Goal: Transaction & Acquisition: Purchase product/service

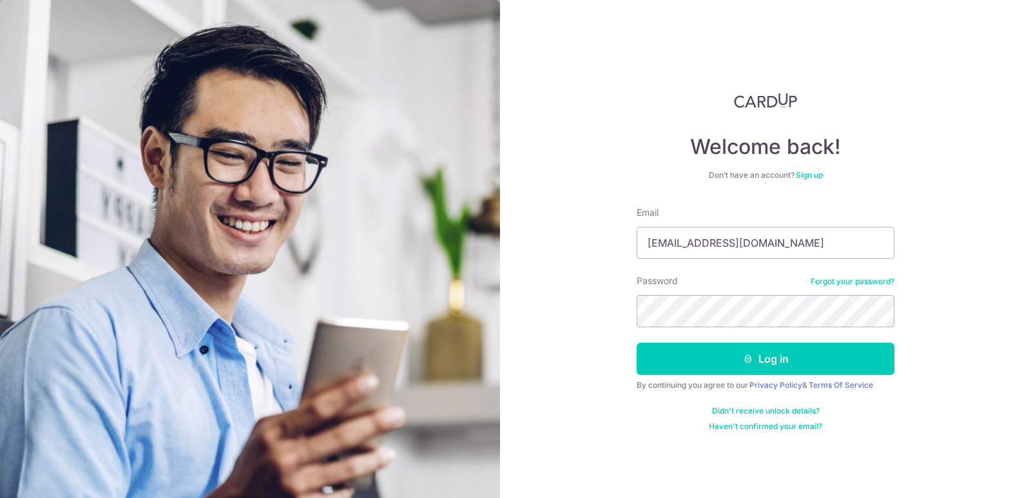
type input "sunnyonetwothree@hotmail.com"
click at [637, 343] on button "Log in" at bounding box center [766, 359] width 258 height 32
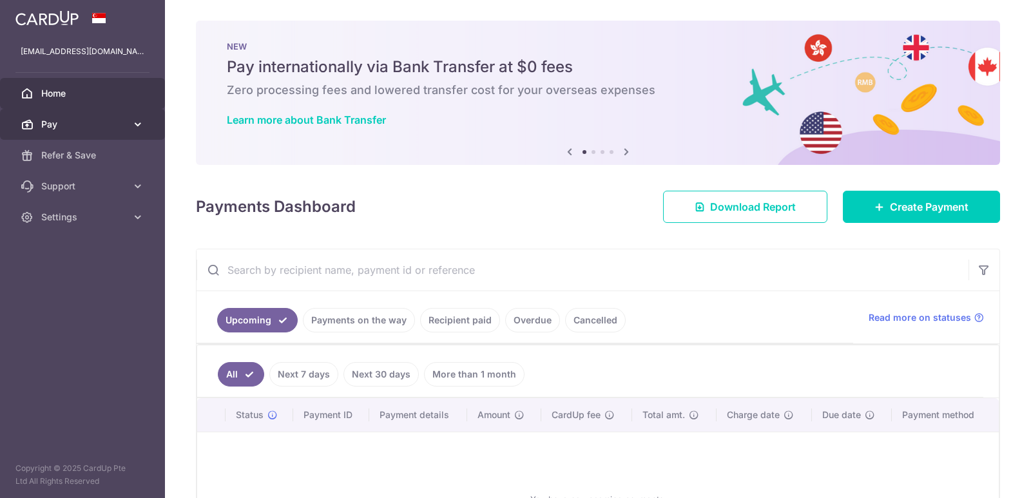
click at [67, 122] on span "Pay" at bounding box center [83, 124] width 85 height 13
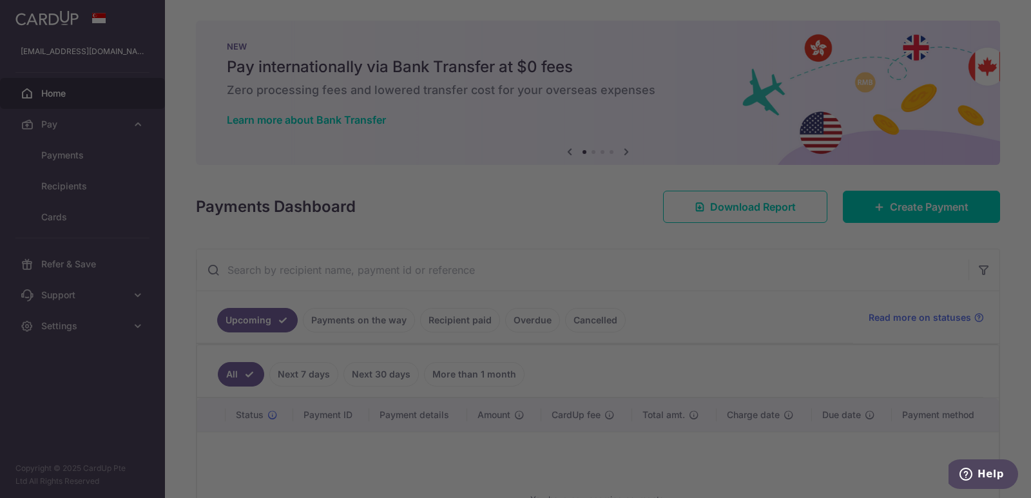
click at [182, 144] on div at bounding box center [521, 251] width 1042 height 503
click at [268, 180] on div at bounding box center [521, 251] width 1042 height 503
click at [832, 315] on div at bounding box center [521, 251] width 1042 height 503
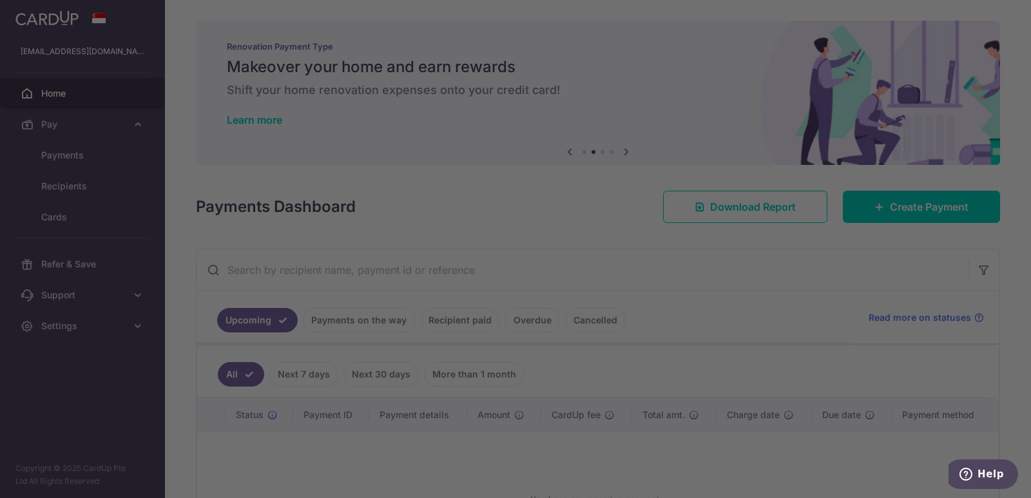
click at [618, 68] on div at bounding box center [521, 251] width 1042 height 503
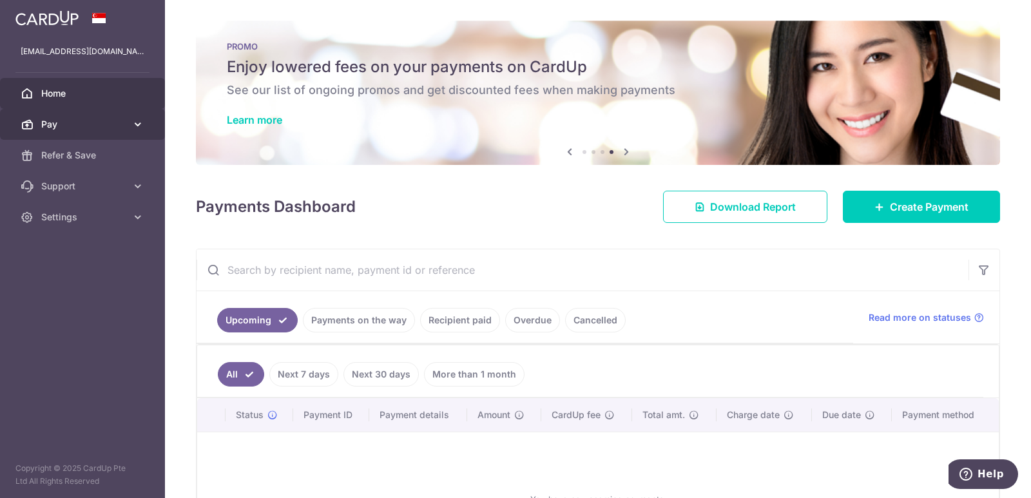
click at [73, 121] on span "Pay" at bounding box center [83, 124] width 85 height 13
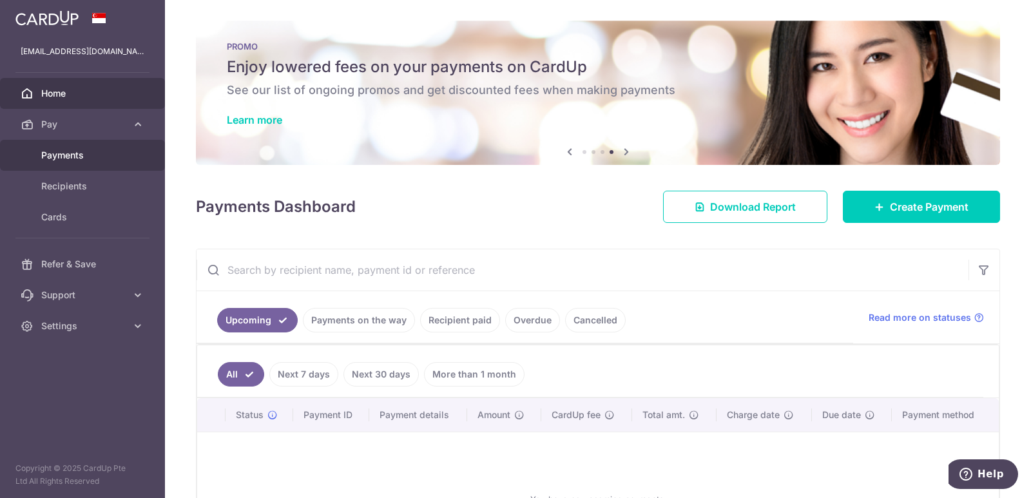
click at [83, 157] on span "Payments" at bounding box center [83, 155] width 85 height 13
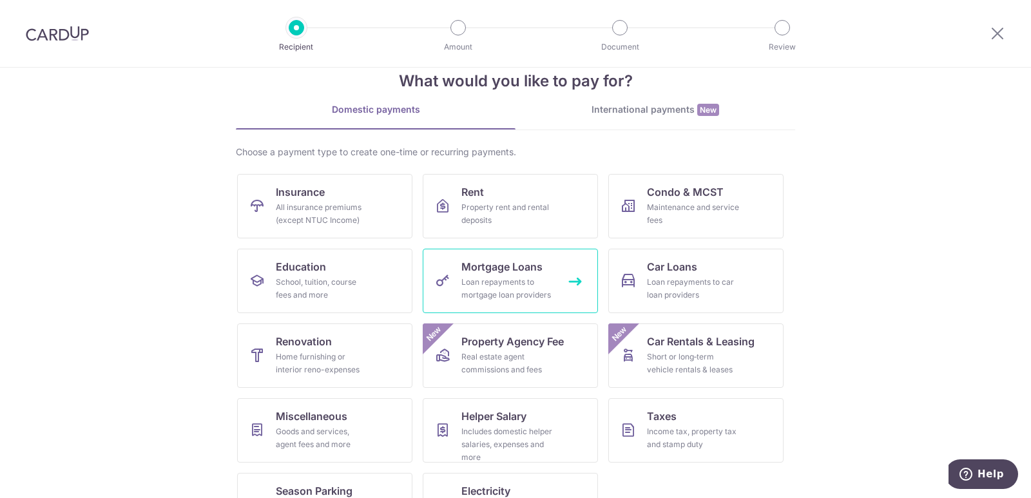
scroll to position [79, 0]
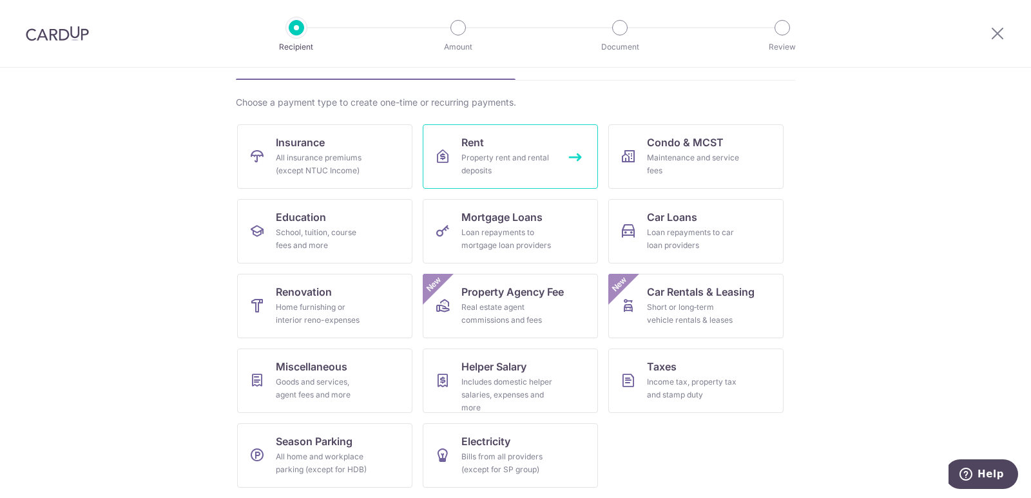
click at [483, 161] on div "Property rent and rental deposits" at bounding box center [508, 164] width 93 height 26
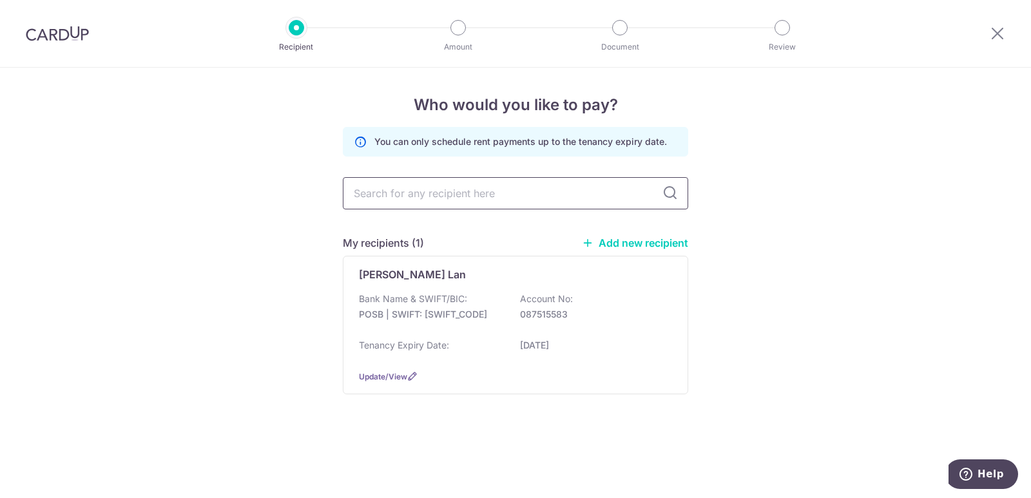
click at [501, 190] on input "text" at bounding box center [516, 193] width 346 height 32
click at [429, 287] on div "Loi Tiew Lan Bank Name & SWIFT/BIC: POSB | SWIFT: DBSSSGSGXXX Account No: 08751…" at bounding box center [516, 325] width 346 height 139
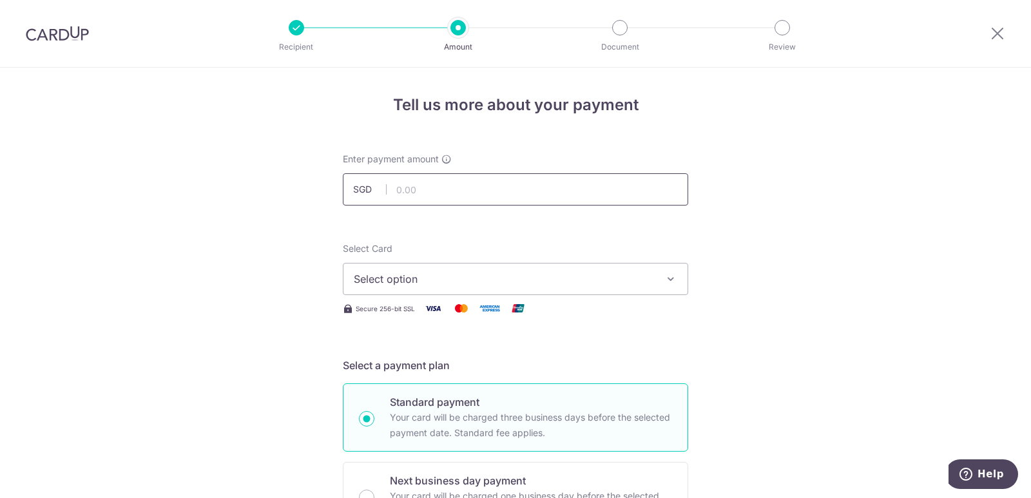
click at [416, 188] on input "text" at bounding box center [516, 189] width 346 height 32
type input "3,000.00"
click at [466, 277] on span "Select option" at bounding box center [504, 278] width 300 height 15
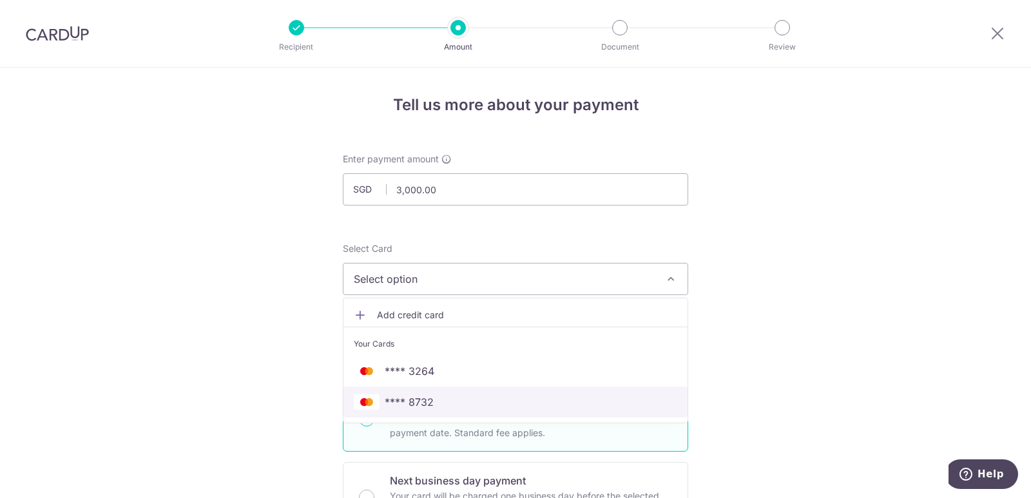
click at [431, 407] on span "**** 8732" at bounding box center [516, 402] width 324 height 15
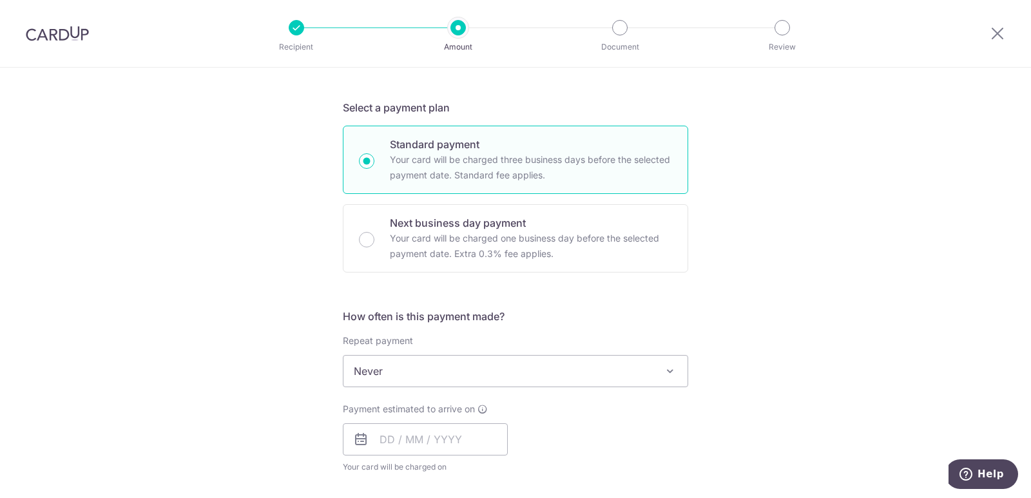
scroll to position [322, 0]
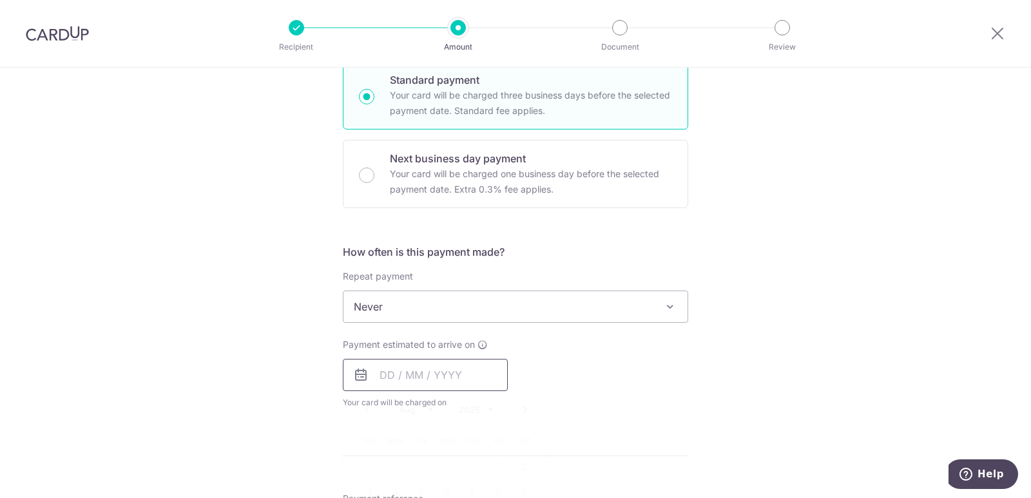
click at [411, 373] on input "text" at bounding box center [425, 375] width 165 height 32
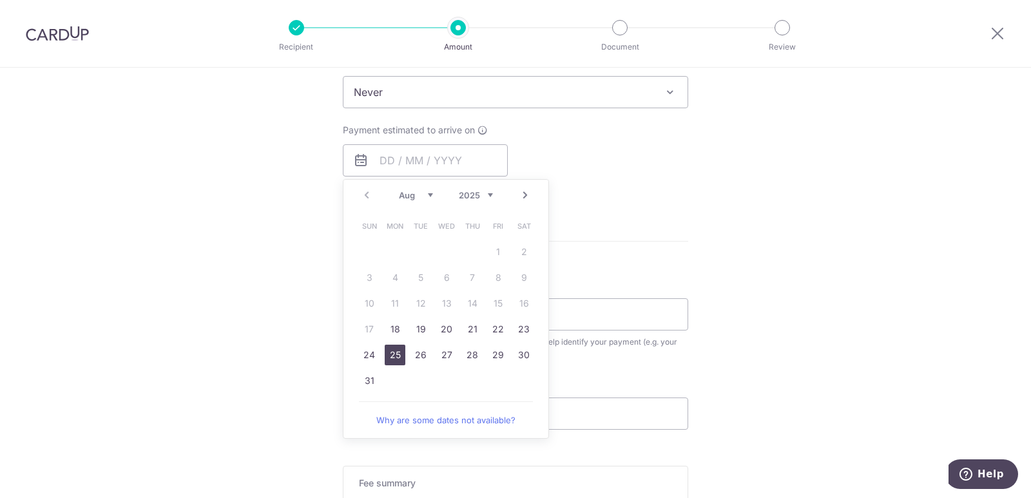
click at [390, 355] on link "25" at bounding box center [395, 355] width 21 height 21
type input "25/08/2025"
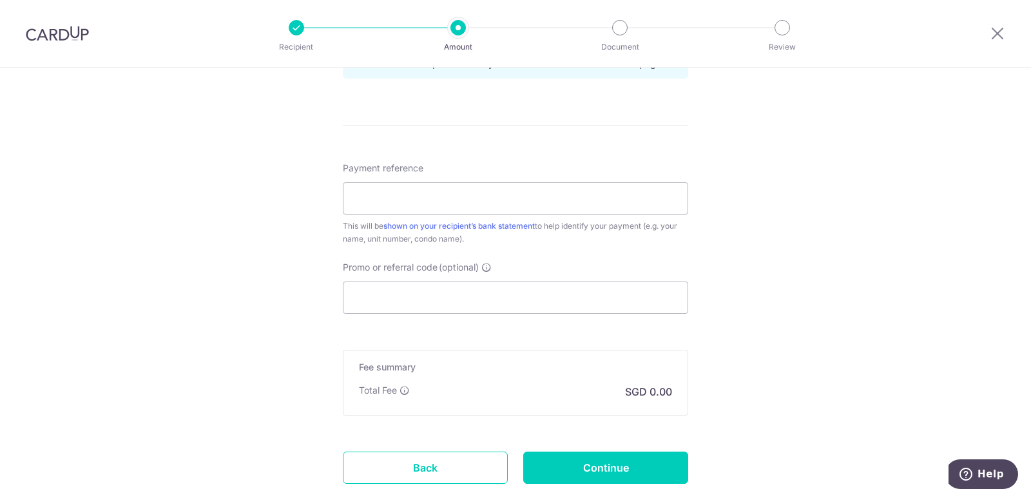
scroll to position [681, 0]
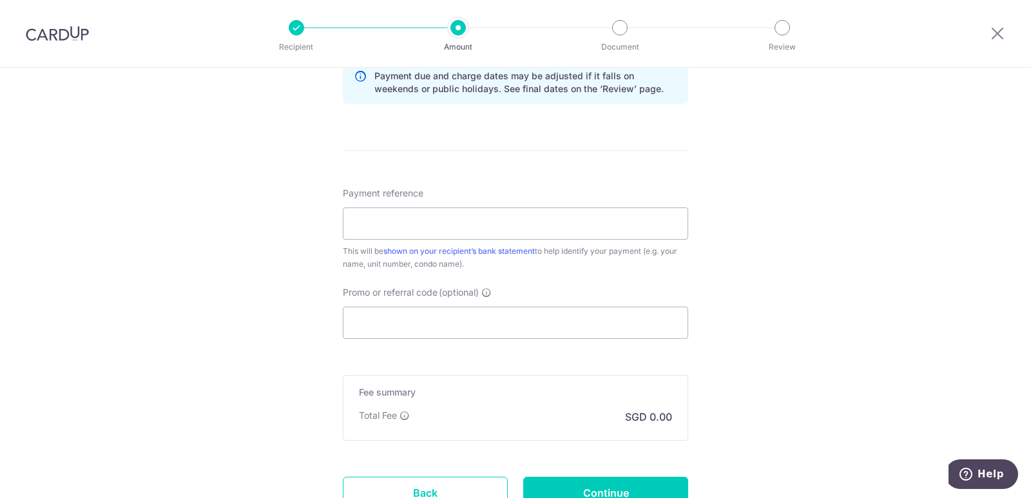
click at [398, 240] on div "Payment reference This will be shown on your recipient’s bank statement to help…" at bounding box center [516, 229] width 346 height 84
click at [406, 234] on input "Payment reference" at bounding box center [516, 224] width 346 height 32
paste input "August 2025 RENT GEM RESIDENCE"
drag, startPoint x: 386, startPoint y: 226, endPoint x: 324, endPoint y: 228, distance: 61.9
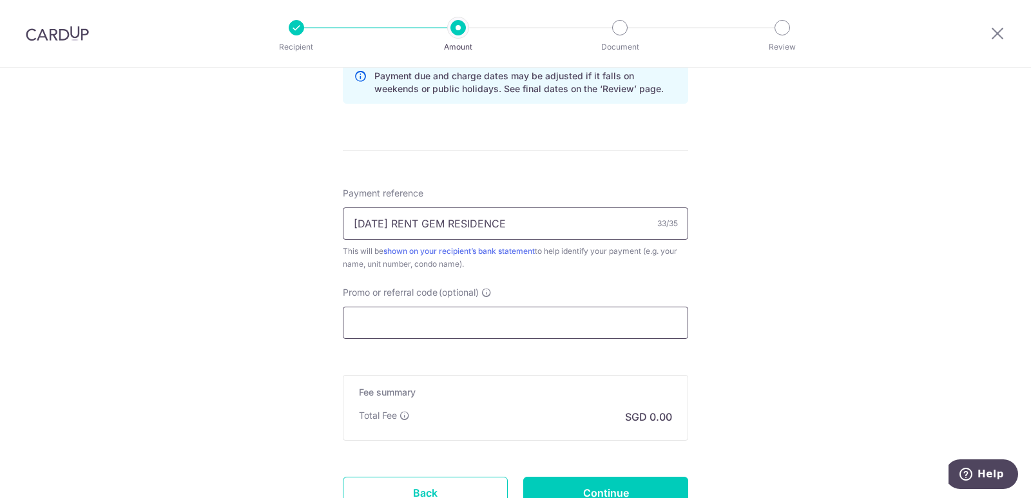
type input "September 2025 RENT GEM RESIDENCE"
click at [523, 320] on input "Promo or referral code (optional)" at bounding box center [516, 323] width 346 height 32
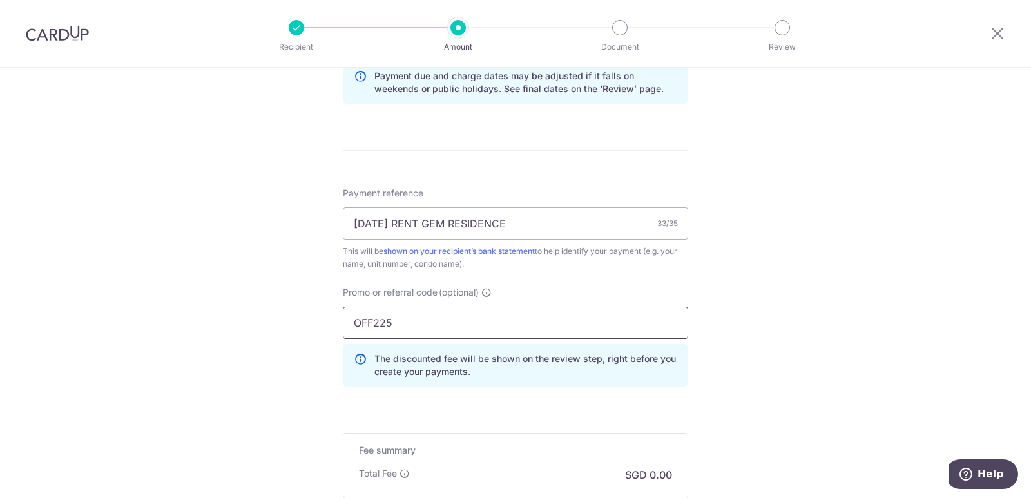
type input "OFF225"
click at [843, 335] on div "Tell us more about your payment Enter payment amount SGD 3,000.00 3000.00 Selec…" at bounding box center [515, 25] width 1031 height 1277
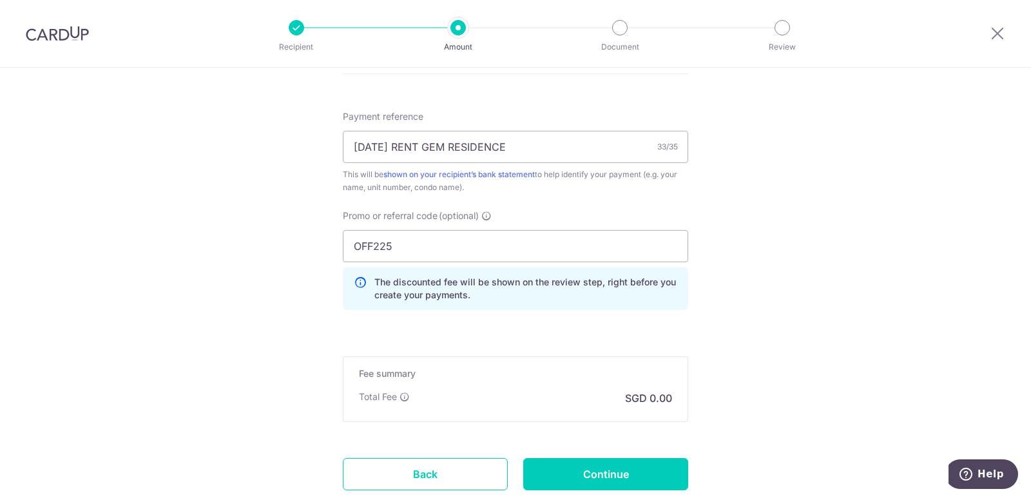
scroll to position [788, 0]
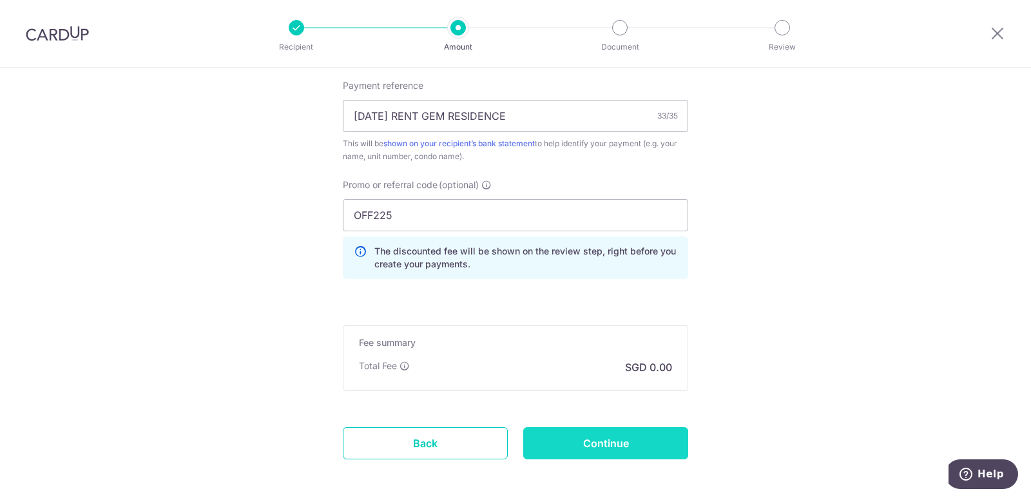
click at [578, 451] on input "Continue" at bounding box center [605, 443] width 165 height 32
type input "Create Schedule"
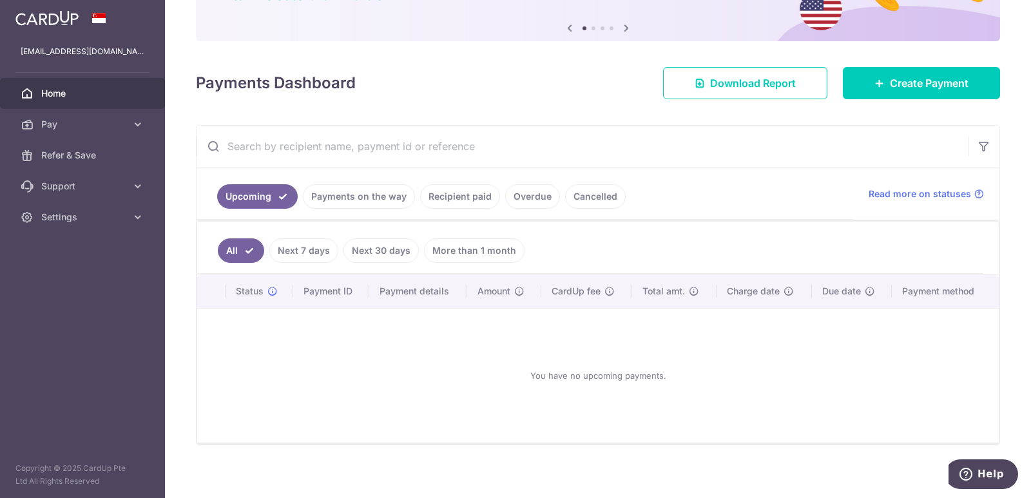
scroll to position [132, 0]
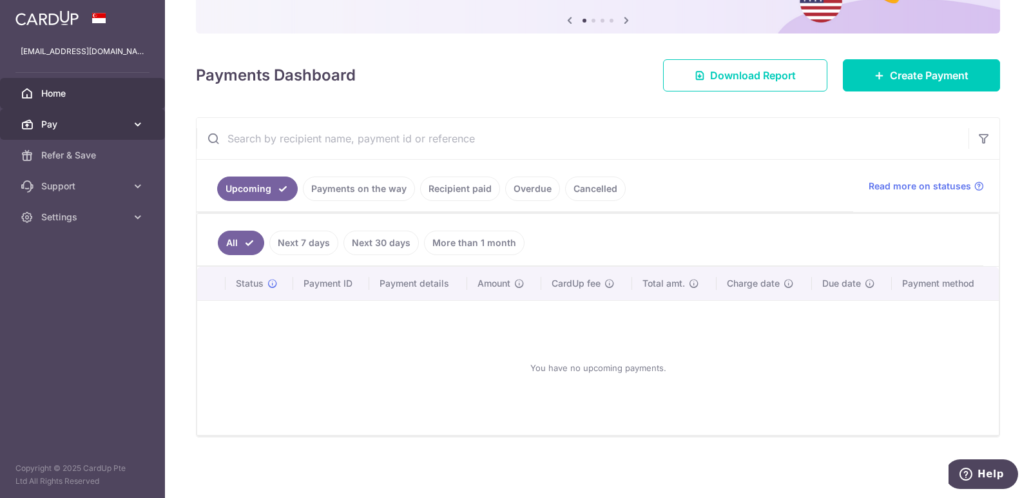
click at [99, 124] on span "Pay" at bounding box center [83, 124] width 85 height 13
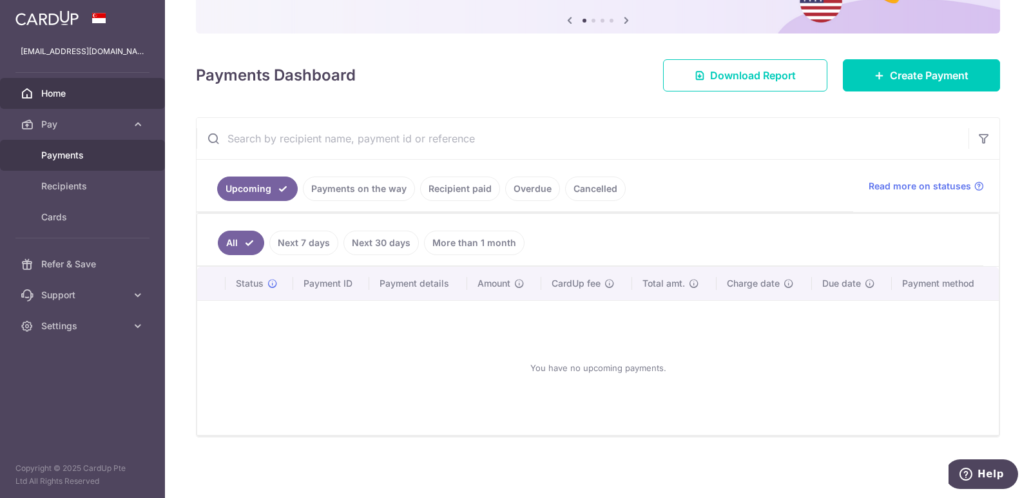
click at [106, 141] on link "Payments" at bounding box center [82, 155] width 165 height 31
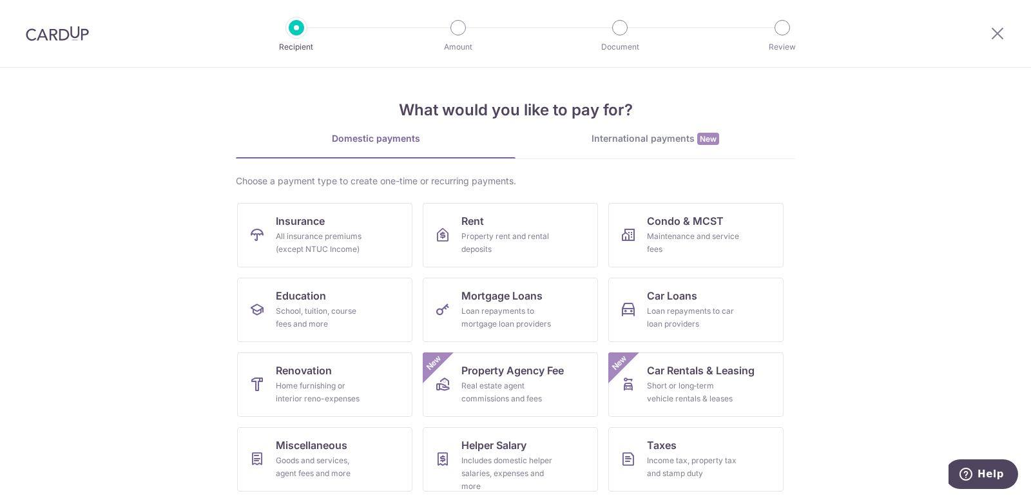
click at [34, 34] on img at bounding box center [57, 33] width 63 height 15
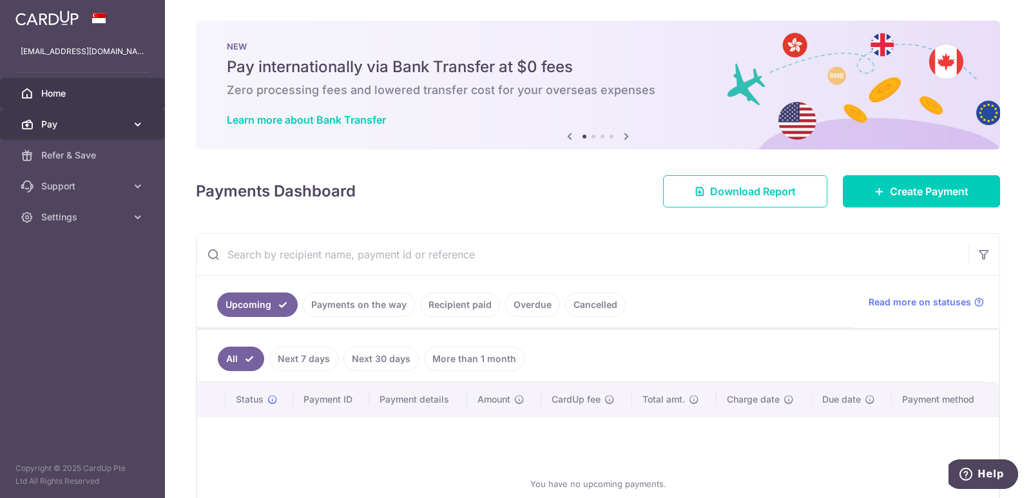
click at [135, 126] on icon at bounding box center [138, 124] width 13 height 13
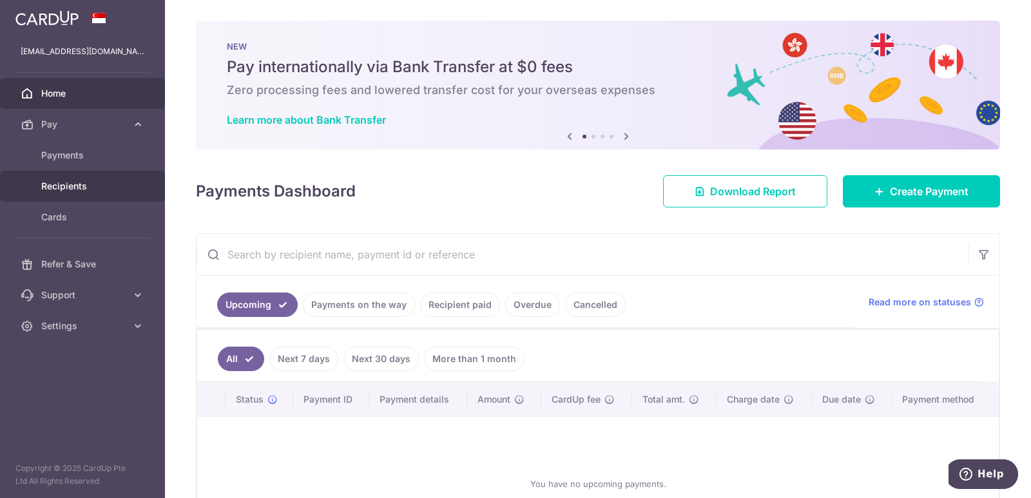
click at [79, 181] on span "Recipients" at bounding box center [83, 186] width 85 height 13
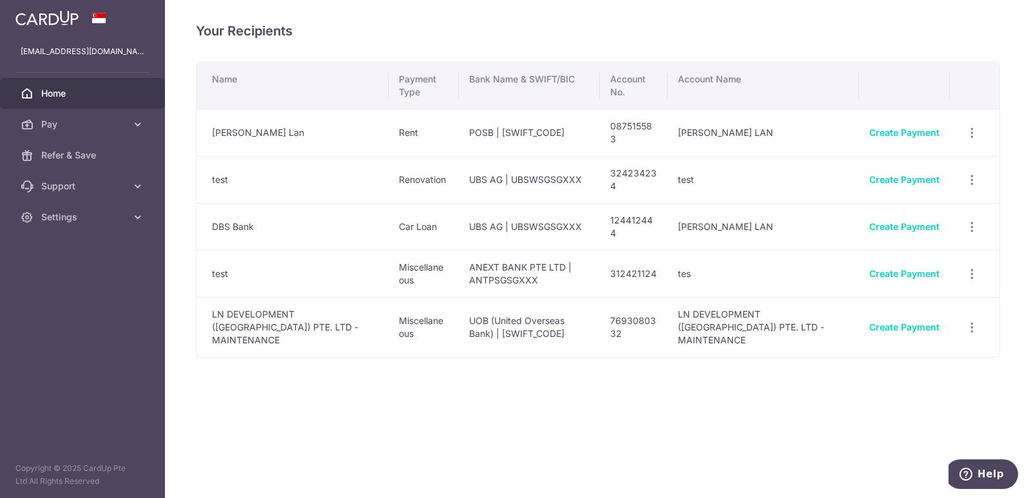
click at [121, 90] on span "Home" at bounding box center [83, 93] width 85 height 13
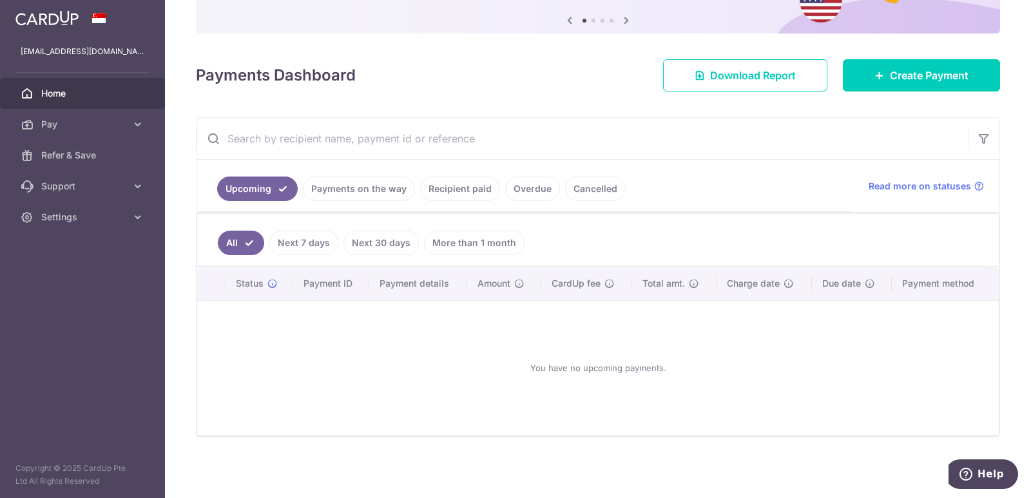
click at [432, 188] on link "Recipient paid" at bounding box center [460, 189] width 80 height 24
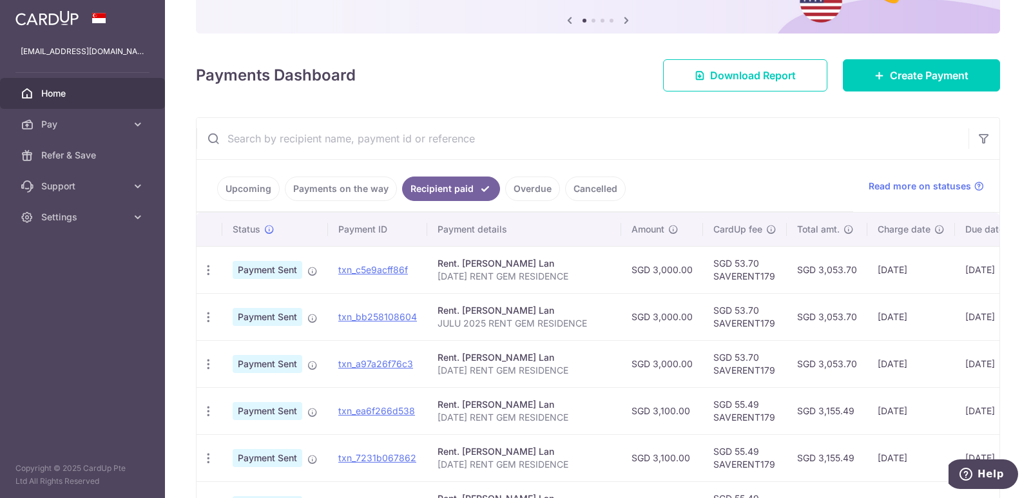
scroll to position [239, 0]
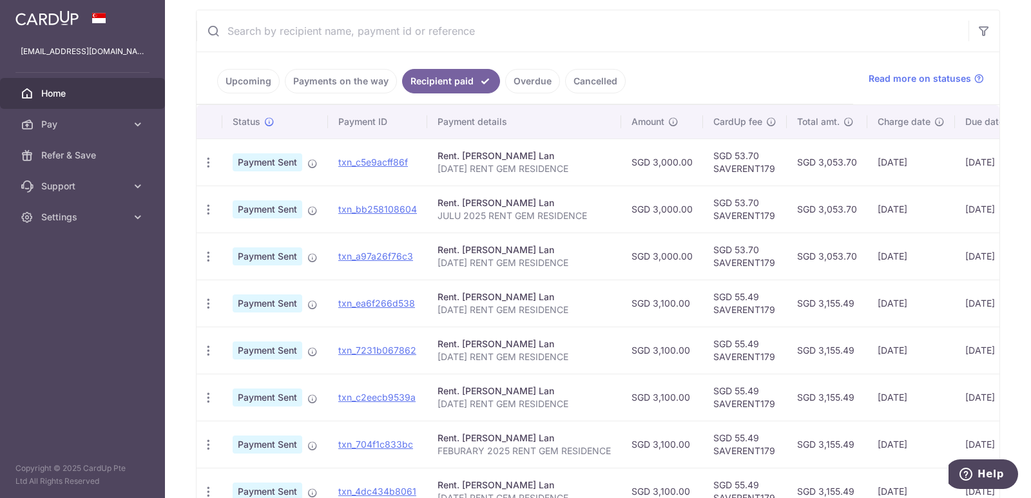
drag, startPoint x: 438, startPoint y: 169, endPoint x: 611, endPoint y: 166, distance: 172.8
click at [611, 166] on td "Rent. Loi Tiew Lan August 2025 RENT GEM RESIDENCE" at bounding box center [524, 162] width 194 height 47
copy p "August 2025 RENT GEM RESIDENCE"
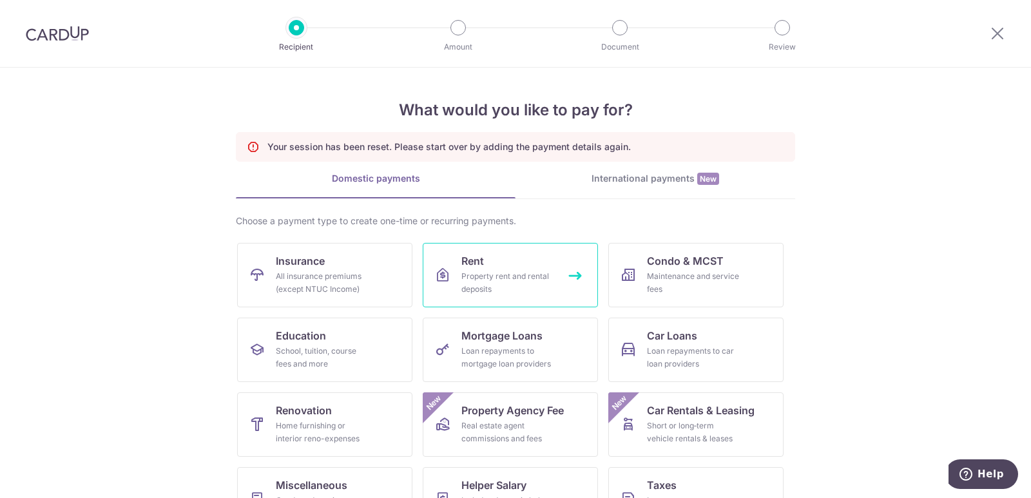
click at [469, 267] on span "Rent" at bounding box center [473, 260] width 23 height 15
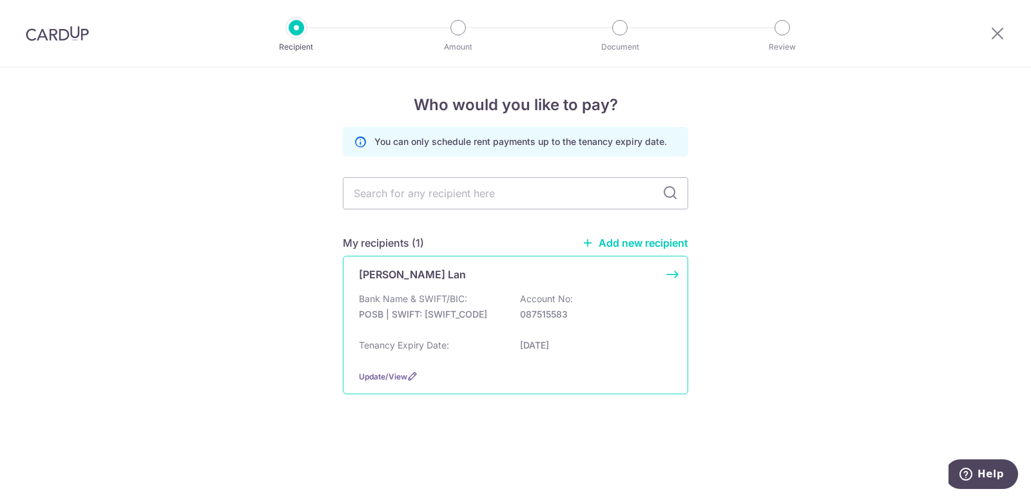
click at [529, 297] on p "Account No:" at bounding box center [546, 299] width 53 height 13
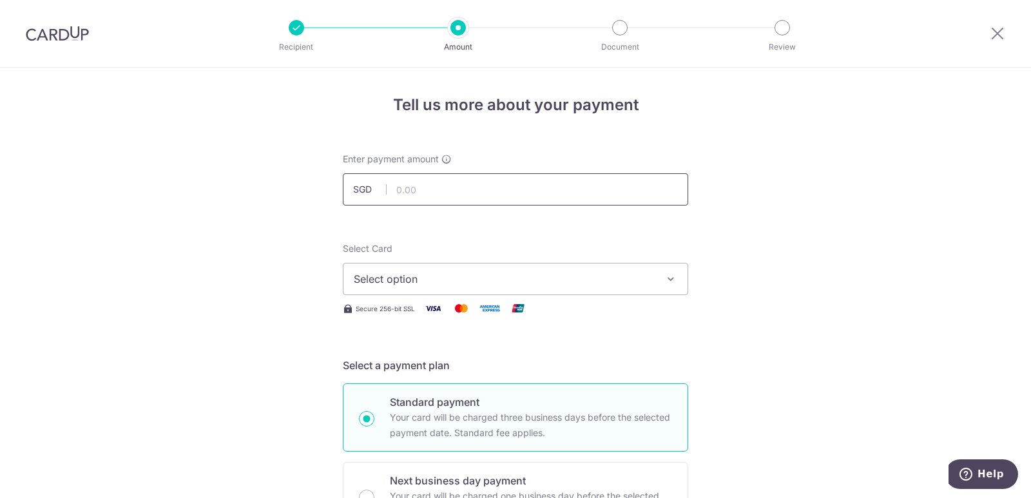
click at [462, 190] on input "text" at bounding box center [516, 189] width 346 height 32
type input "3,000.00"
click at [387, 277] on span "Select option" at bounding box center [504, 278] width 300 height 15
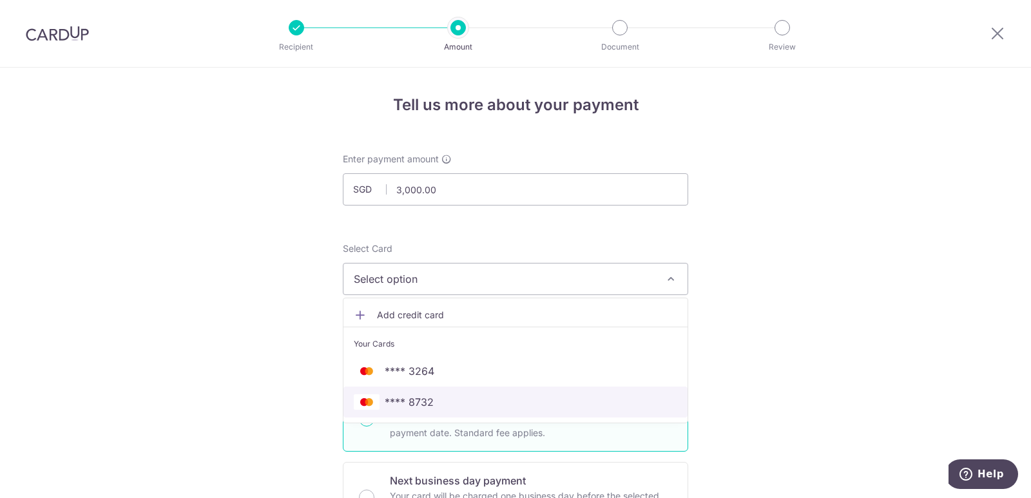
drag, startPoint x: 417, startPoint y: 400, endPoint x: 678, endPoint y: 359, distance: 263.6
click at [417, 400] on span "**** 8732" at bounding box center [409, 402] width 49 height 15
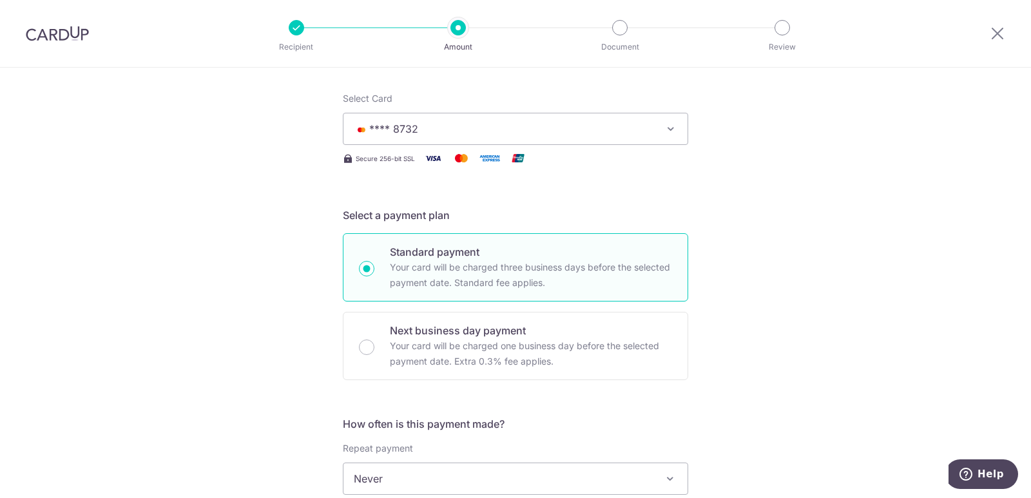
scroll to position [215, 0]
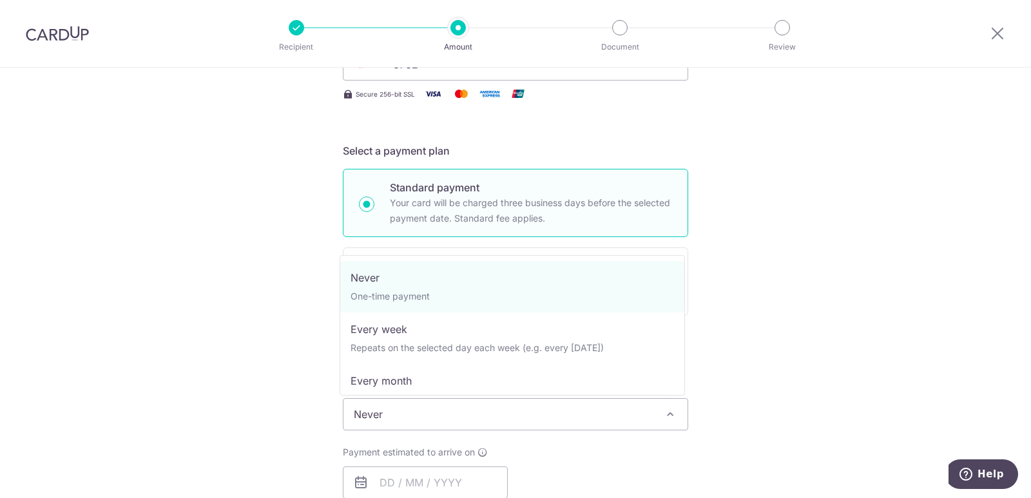
click at [398, 407] on span "Never" at bounding box center [516, 414] width 344 height 31
drag, startPoint x: 846, startPoint y: 371, endPoint x: 657, endPoint y: 419, distance: 195.6
click at [843, 373] on div "Tell us more about your payment Enter payment amount SGD 3,000.00 3000.00 Selec…" at bounding box center [515, 436] width 1031 height 1166
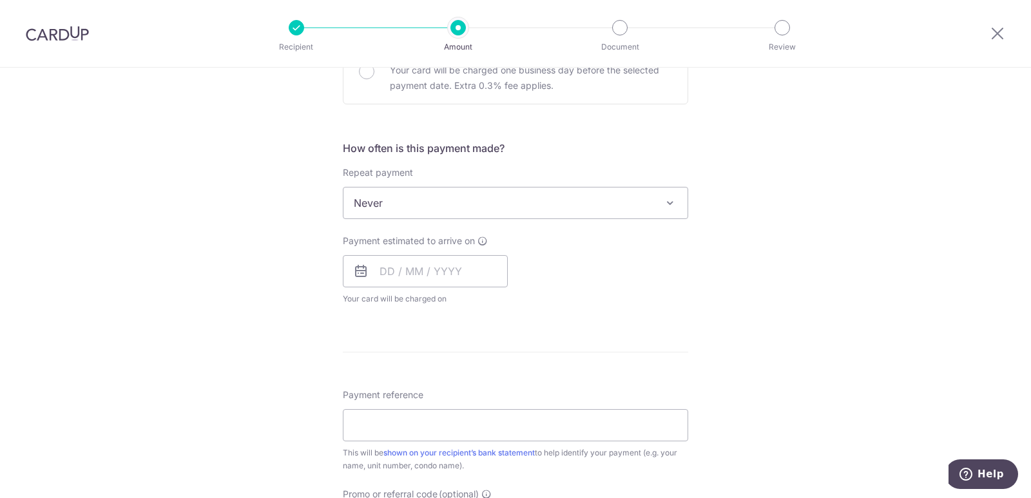
scroll to position [430, 0]
click at [453, 262] on input "text" at bounding box center [425, 267] width 165 height 32
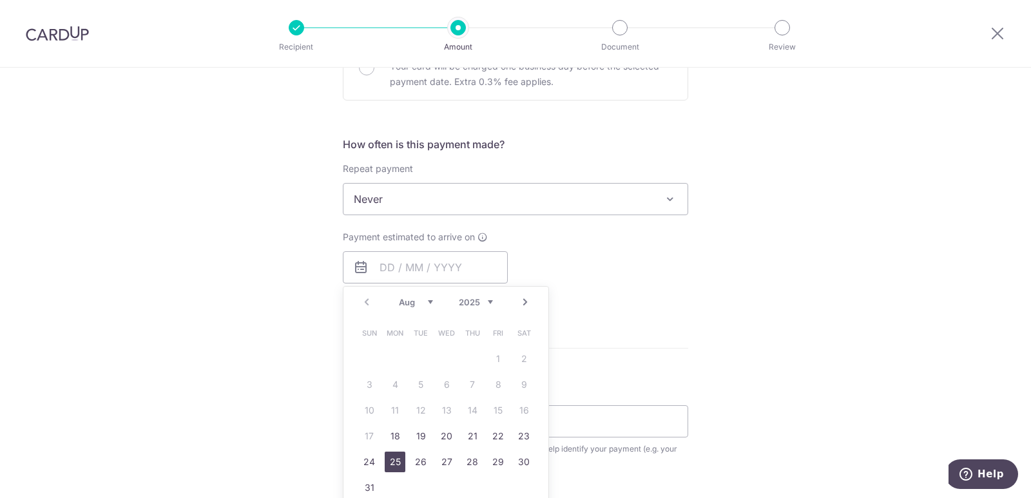
click at [387, 460] on link "25" at bounding box center [395, 462] width 21 height 21
type input "25/08/2025"
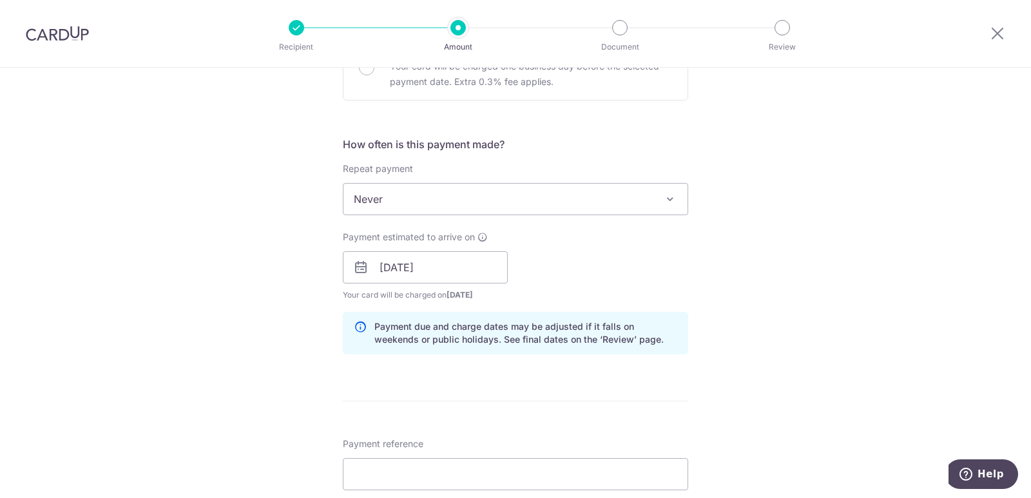
click at [824, 309] on div "Tell us more about your payment Enter payment amount SGD 3,000.00 3000.00 Selec…" at bounding box center [515, 247] width 1031 height 1219
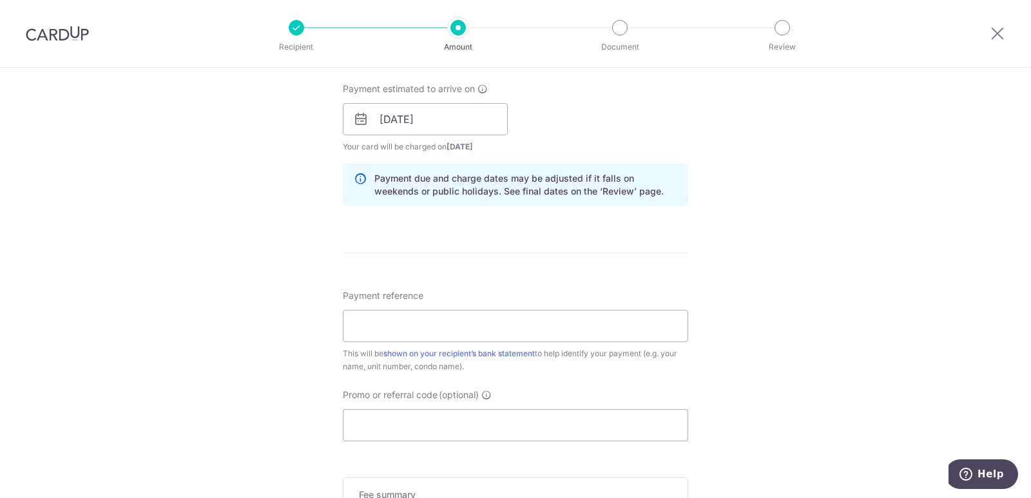
scroll to position [645, 0]
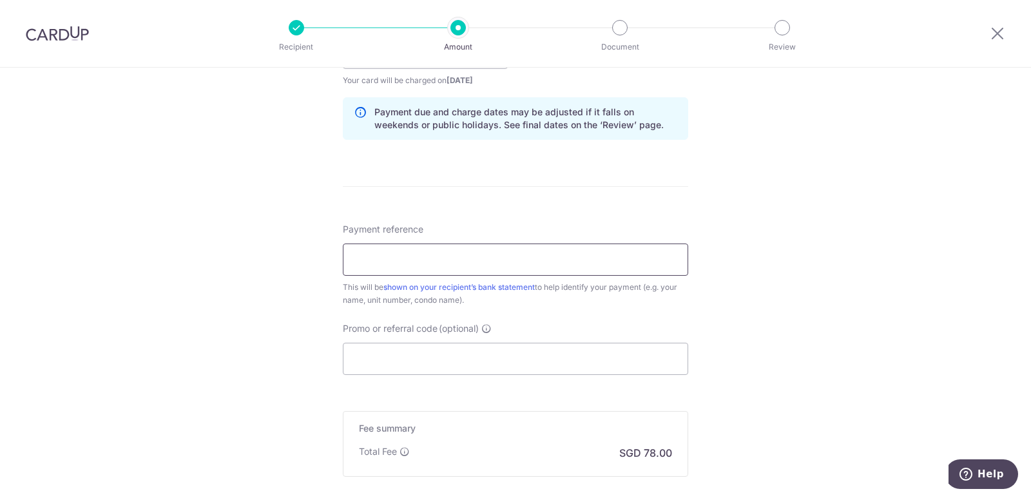
click at [393, 264] on input "Payment reference" at bounding box center [516, 260] width 346 height 32
paste input "August 2025 RENT GEM RESIDENCE"
drag, startPoint x: 377, startPoint y: 262, endPoint x: 329, endPoint y: 262, distance: 47.7
click at [330, 264] on div "Tell us more about your payment Enter payment amount SGD 3,000.00 3000.00 Selec…" at bounding box center [515, 32] width 1031 height 1219
drag, startPoint x: 384, startPoint y: 264, endPoint x: 308, endPoint y: 266, distance: 76.1
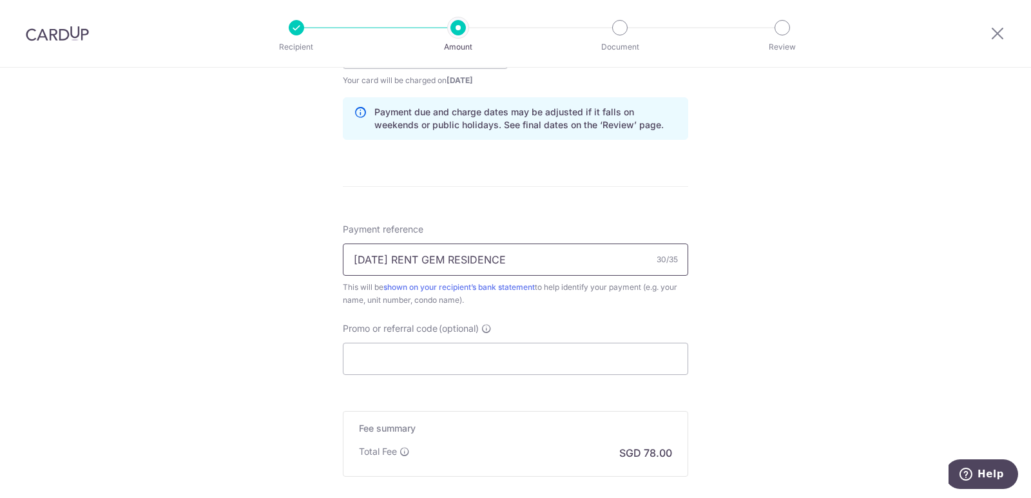
click at [308, 266] on div "Tell us more about your payment Enter payment amount SGD 3,000.00 3000.00 Selec…" at bounding box center [515, 32] width 1031 height 1219
drag, startPoint x: 406, startPoint y: 262, endPoint x: 284, endPoint y: 260, distance: 122.5
click at [284, 260] on div "Tell us more about your payment Enter payment amount SGD 3,000.00 3000.00 Selec…" at bounding box center [515, 32] width 1031 height 1219
type input "SEPTEMBER 2025 RENT GEM RESIDENCE"
click at [398, 359] on input "Promo or referral code (optional)" at bounding box center [516, 359] width 346 height 32
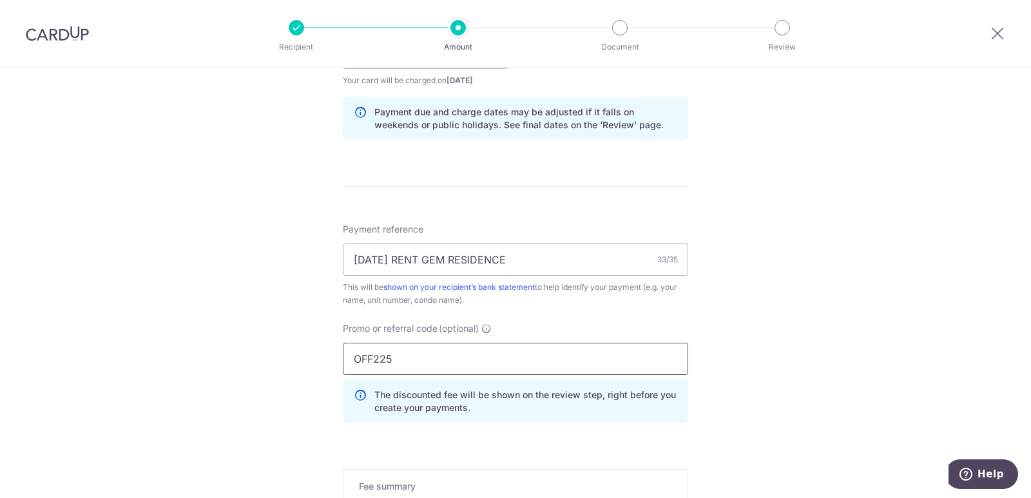
type input "OFF225"
click at [231, 364] on div "Tell us more about your payment Enter payment amount SGD 3,000.00 3000.00 Selec…" at bounding box center [515, 61] width 1031 height 1277
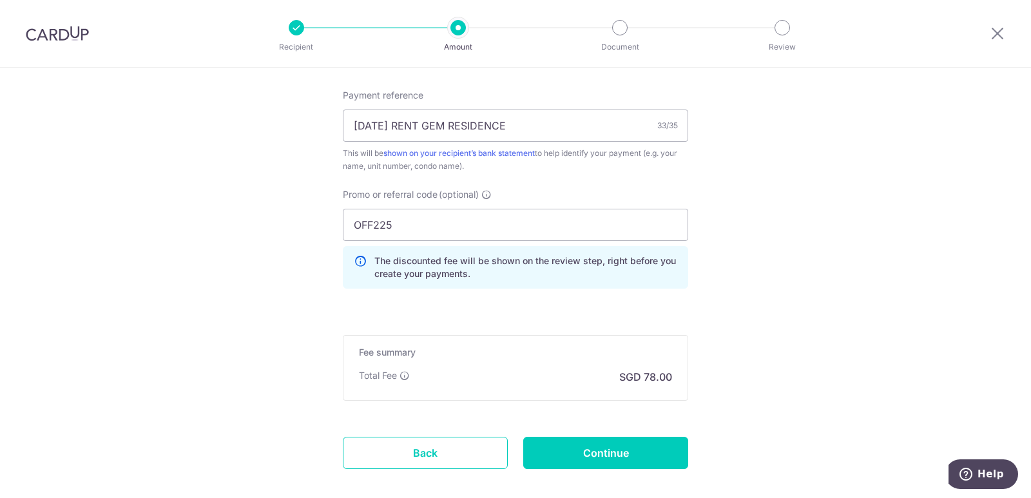
scroll to position [846, 0]
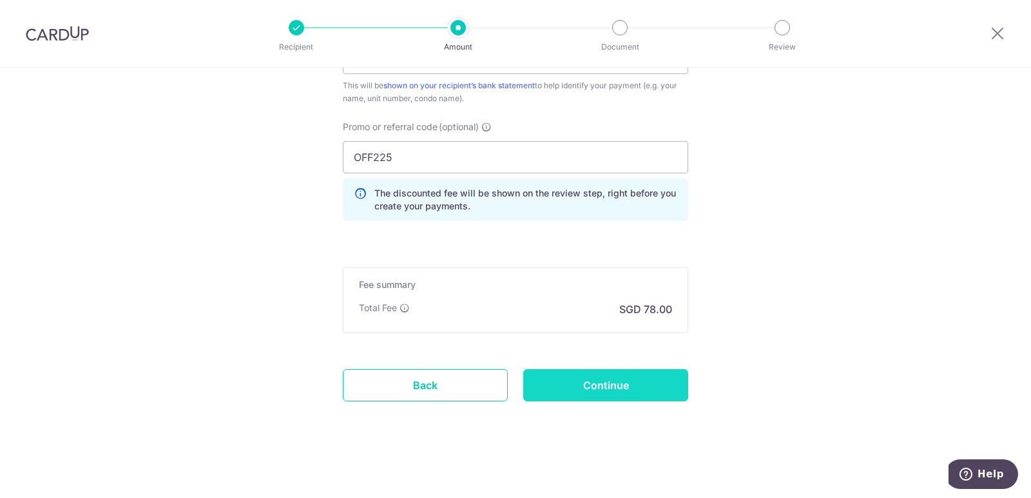
click at [585, 387] on input "Continue" at bounding box center [605, 385] width 165 height 32
type input "Create Schedule"
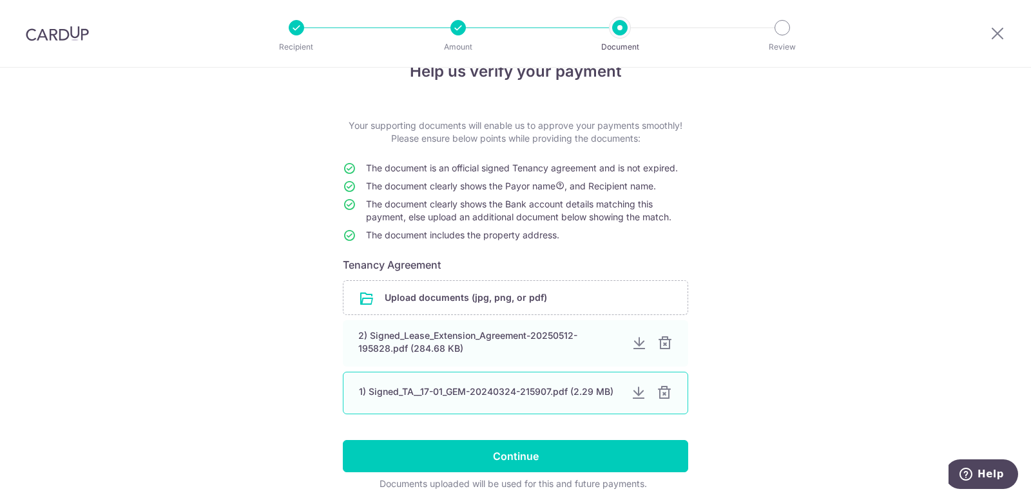
scroll to position [86, 0]
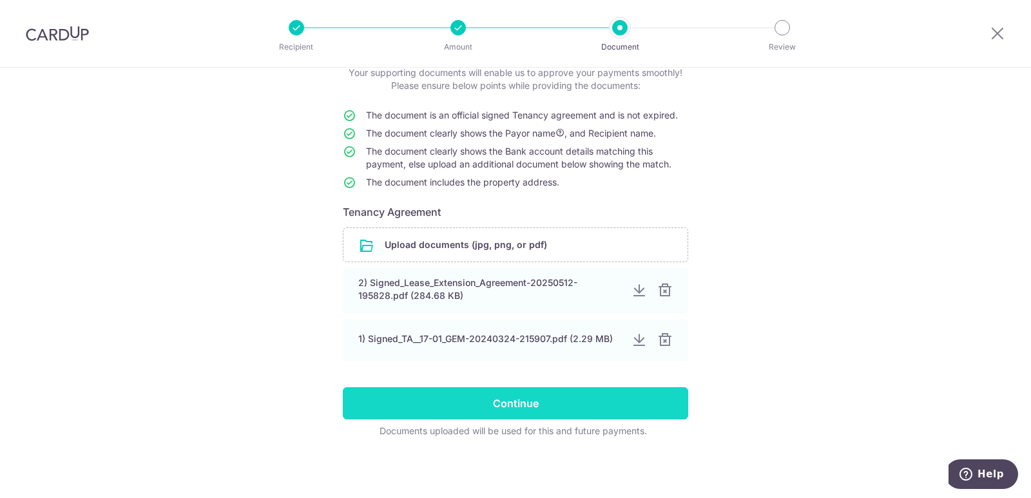
click at [478, 406] on input "Continue" at bounding box center [516, 403] width 346 height 32
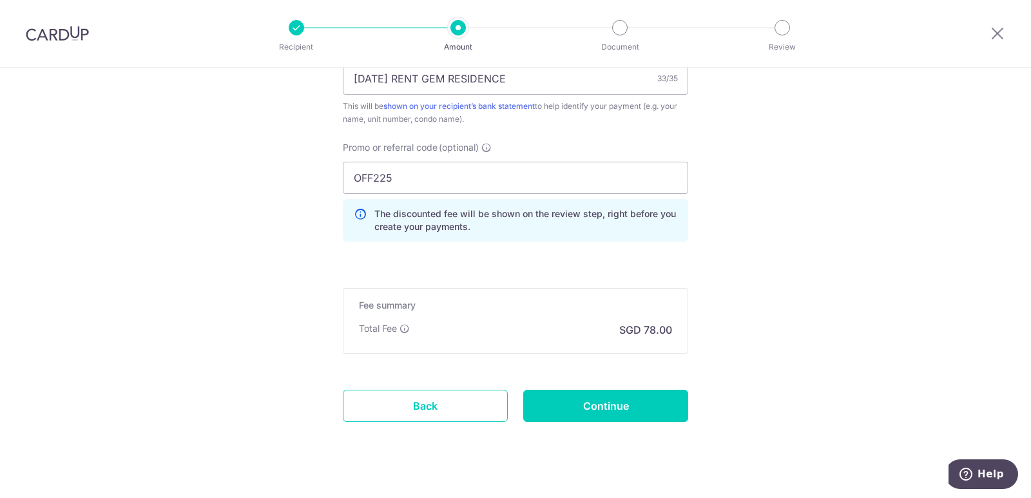
scroll to position [846, 0]
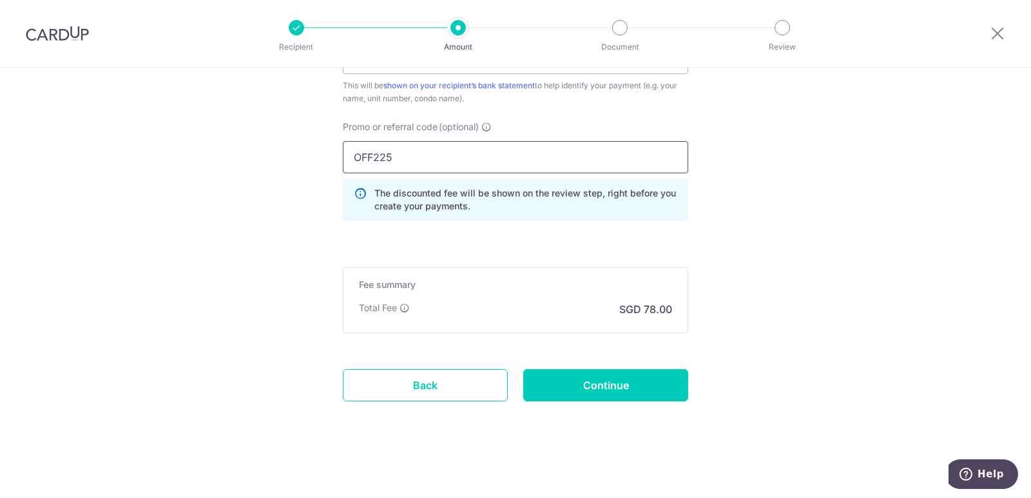
drag, startPoint x: 424, startPoint y: 160, endPoint x: 228, endPoint y: 146, distance: 196.4
type input "SAVERENT179"
click at [611, 388] on input "Continue" at bounding box center [605, 385] width 165 height 32
type input "Update Schedule"
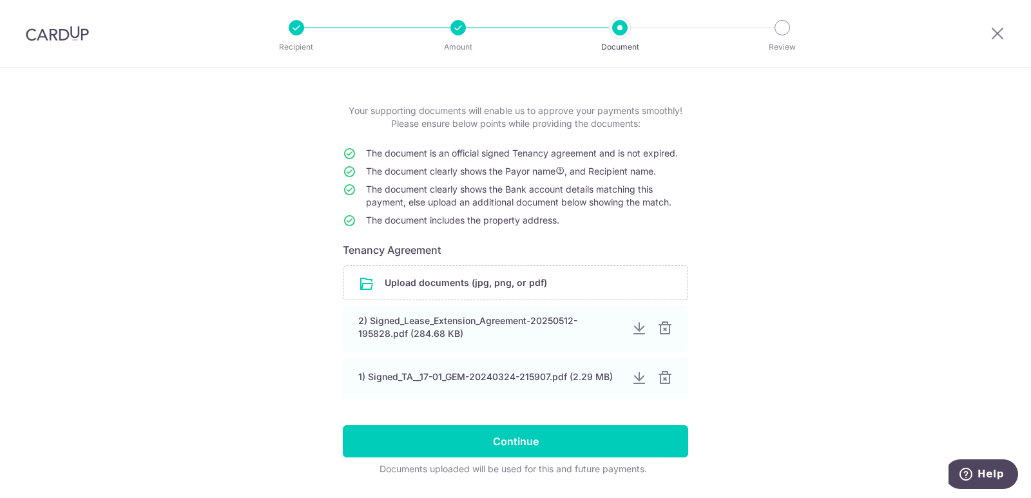
scroll to position [86, 0]
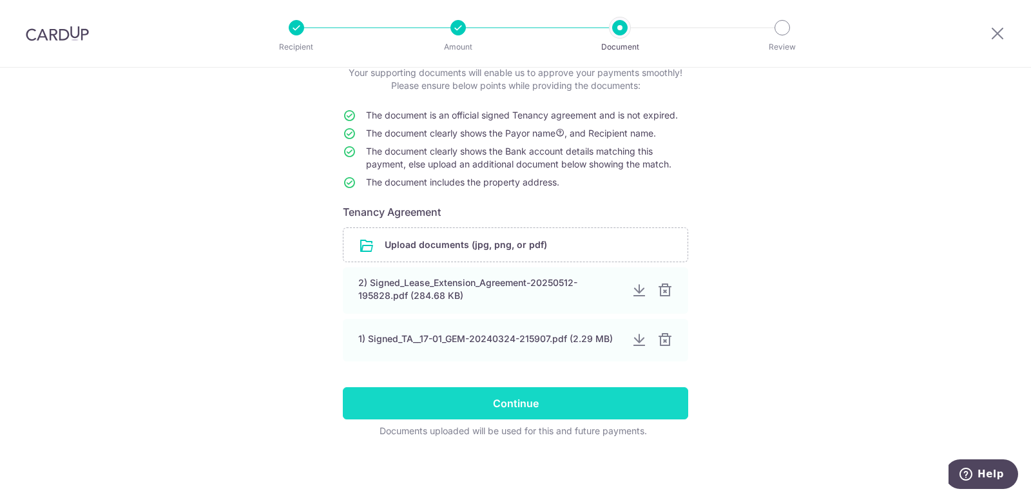
click at [564, 407] on input "Continue" at bounding box center [516, 403] width 346 height 32
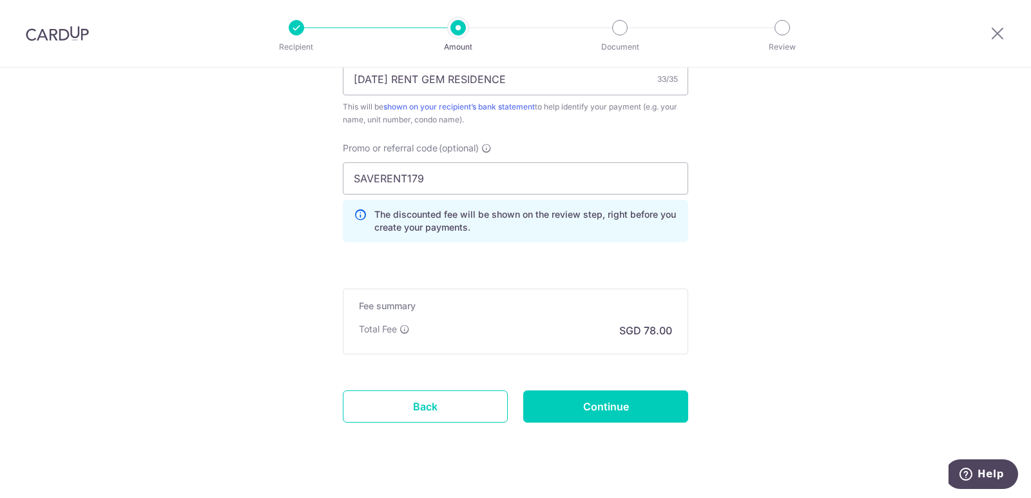
scroll to position [846, 0]
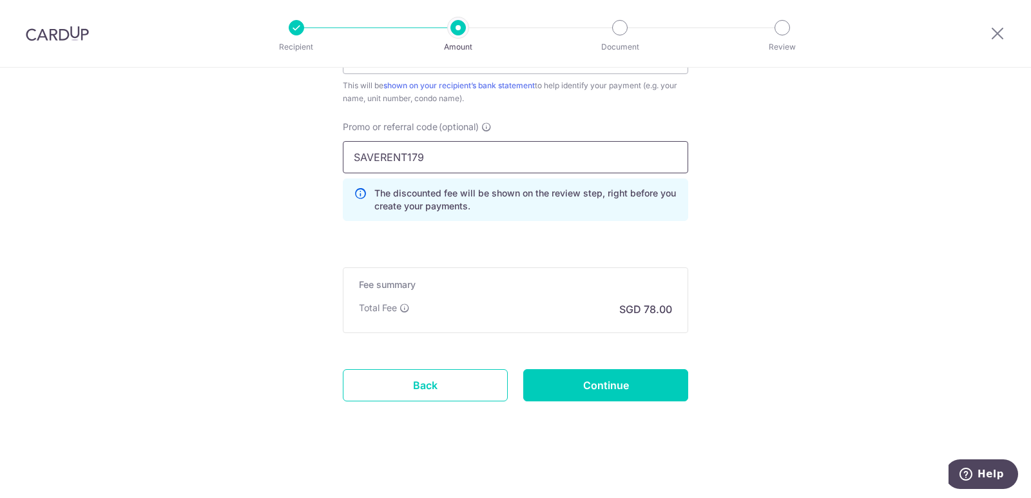
drag, startPoint x: 438, startPoint y: 151, endPoint x: 284, endPoint y: 146, distance: 154.8
type input "OFF225"
click at [638, 380] on input "Continue" at bounding box center [605, 385] width 165 height 32
type input "Update Schedule"
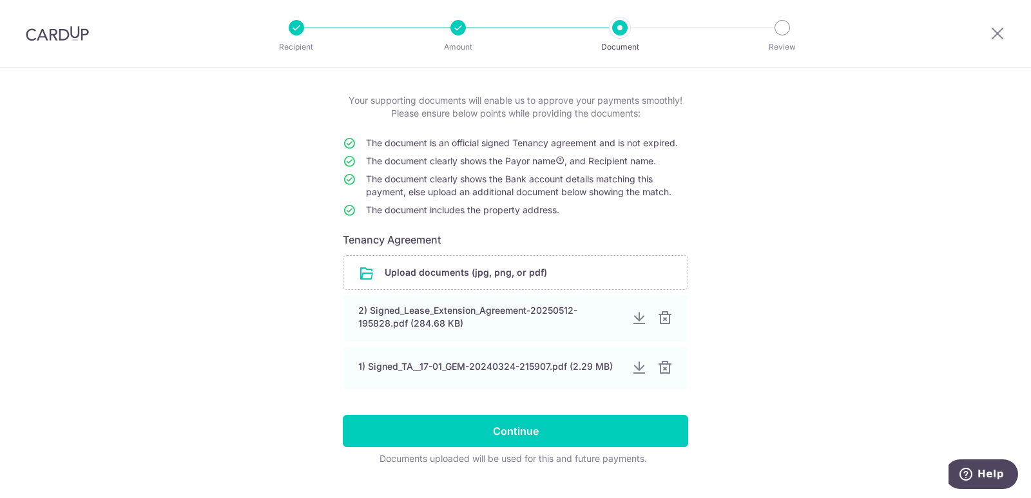
scroll to position [86, 0]
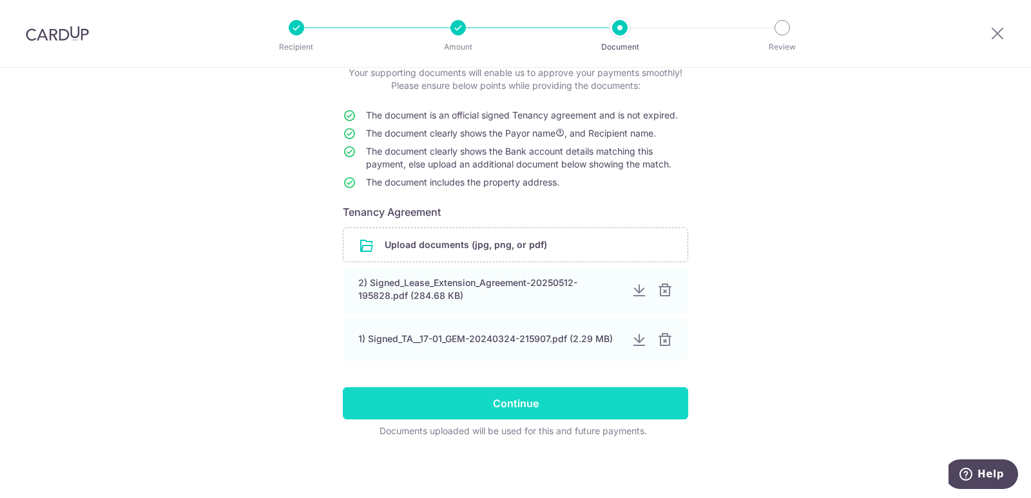
click at [536, 404] on input "Continue" at bounding box center [516, 403] width 346 height 32
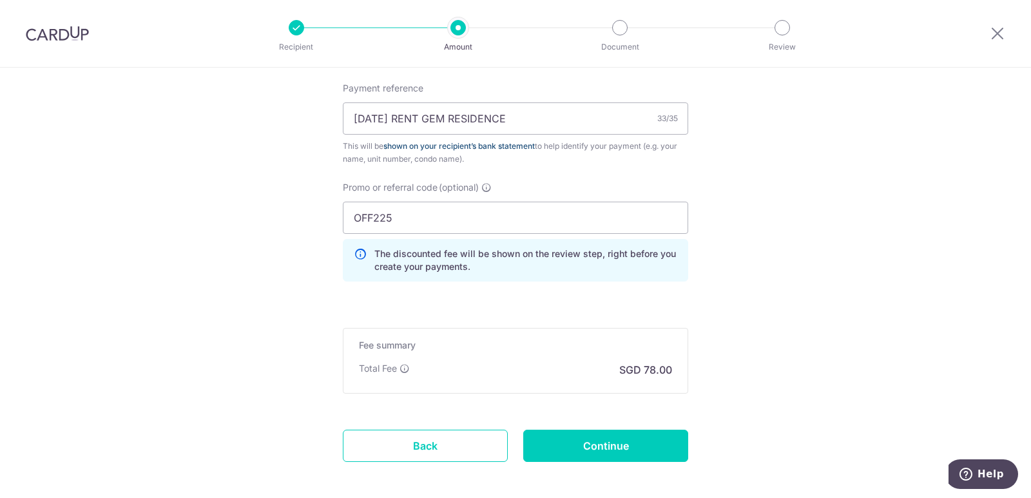
scroll to position [739, 0]
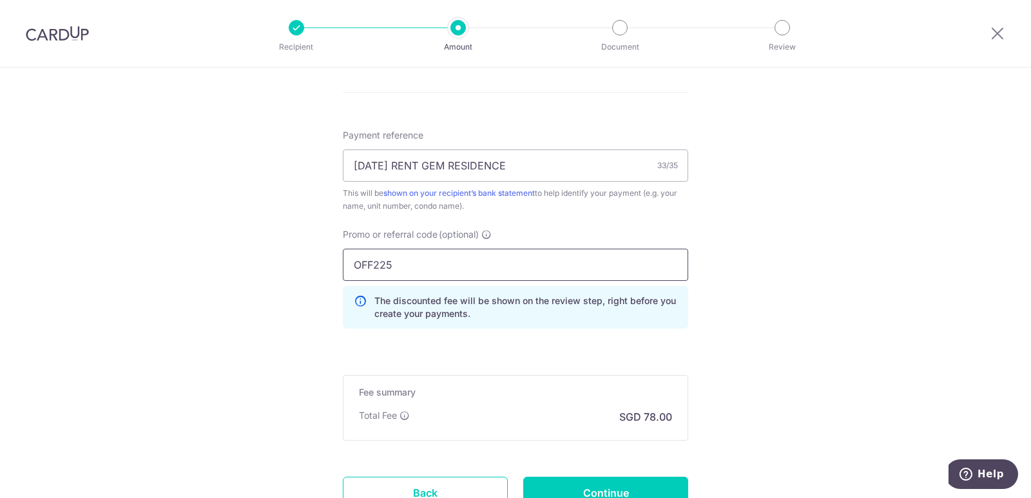
drag, startPoint x: 412, startPoint y: 268, endPoint x: 294, endPoint y: 262, distance: 118.2
type input "SAVERENT179"
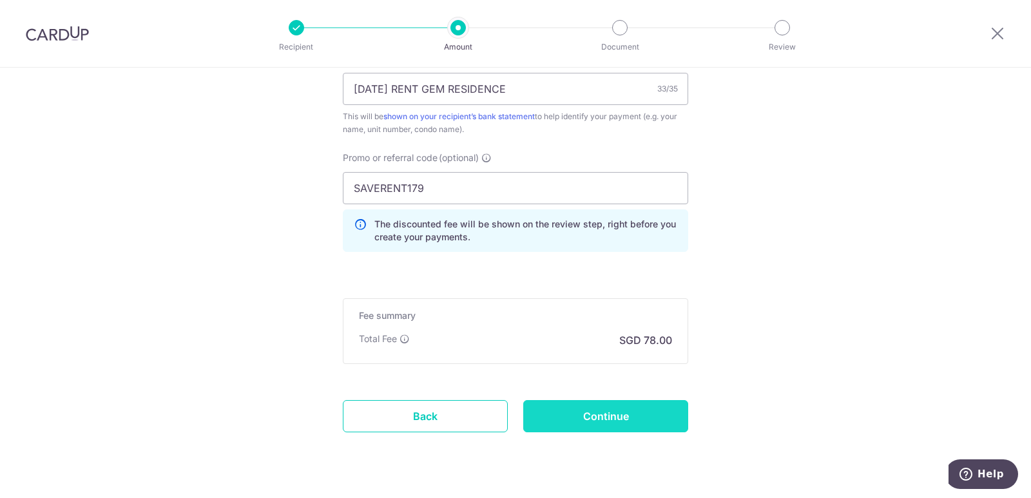
scroll to position [846, 0]
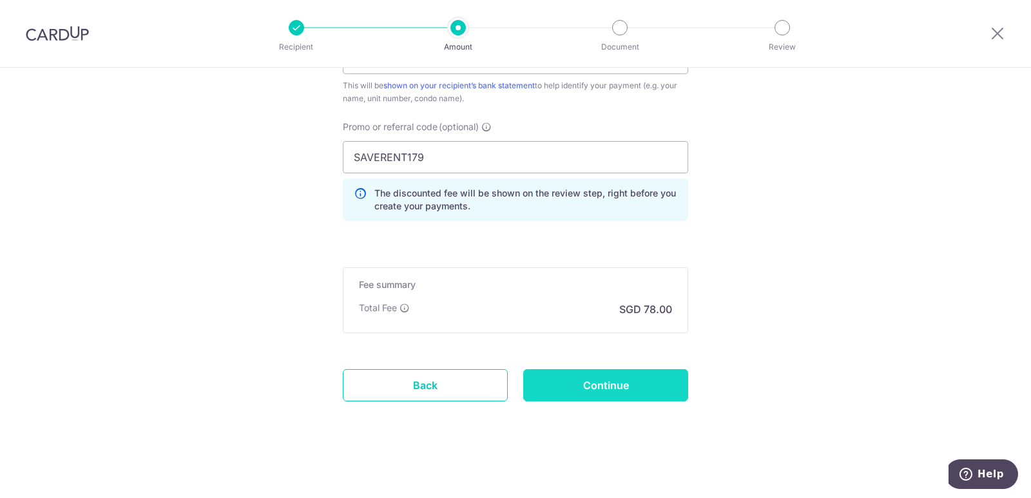
click at [607, 374] on input "Continue" at bounding box center [605, 385] width 165 height 32
type input "Update Schedule"
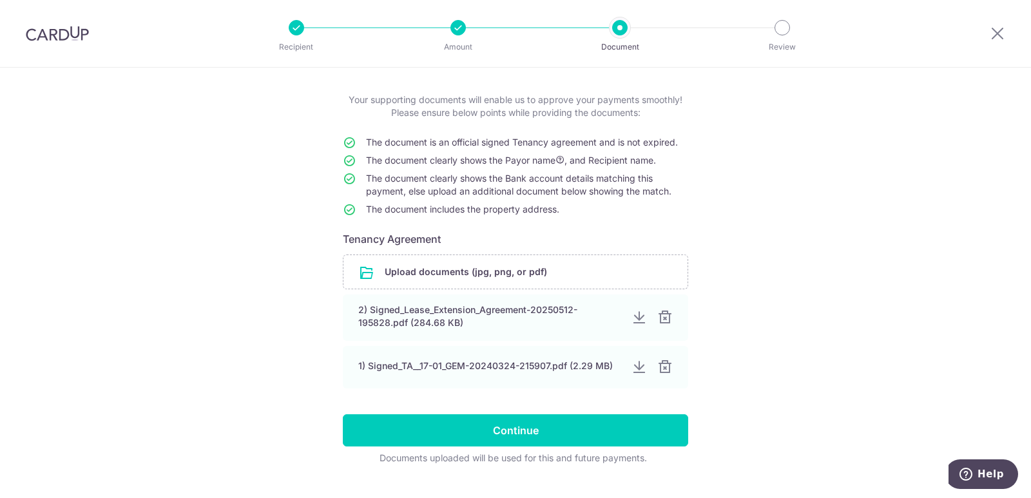
scroll to position [86, 0]
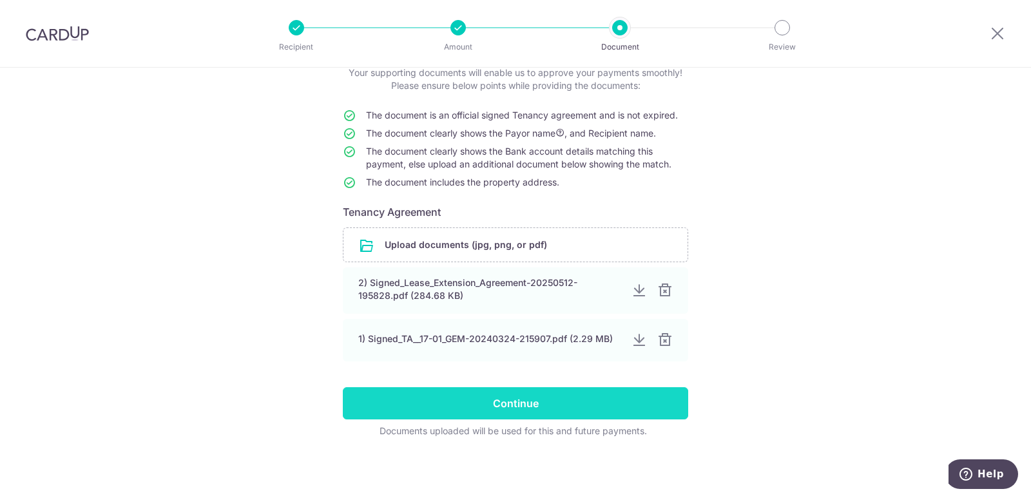
click at [518, 403] on input "Continue" at bounding box center [516, 403] width 346 height 32
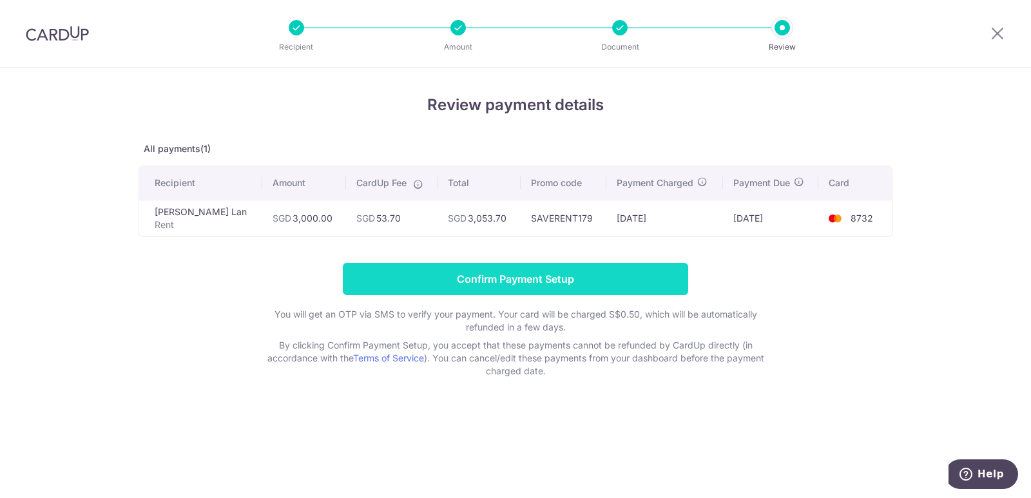
click at [598, 277] on input "Confirm Payment Setup" at bounding box center [516, 279] width 346 height 32
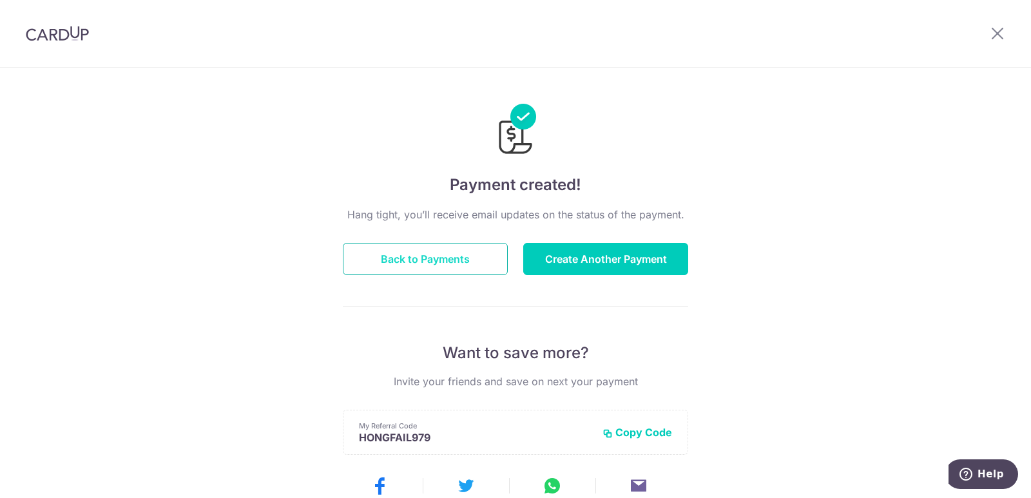
click at [460, 251] on button "Back to Payments" at bounding box center [425, 259] width 165 height 32
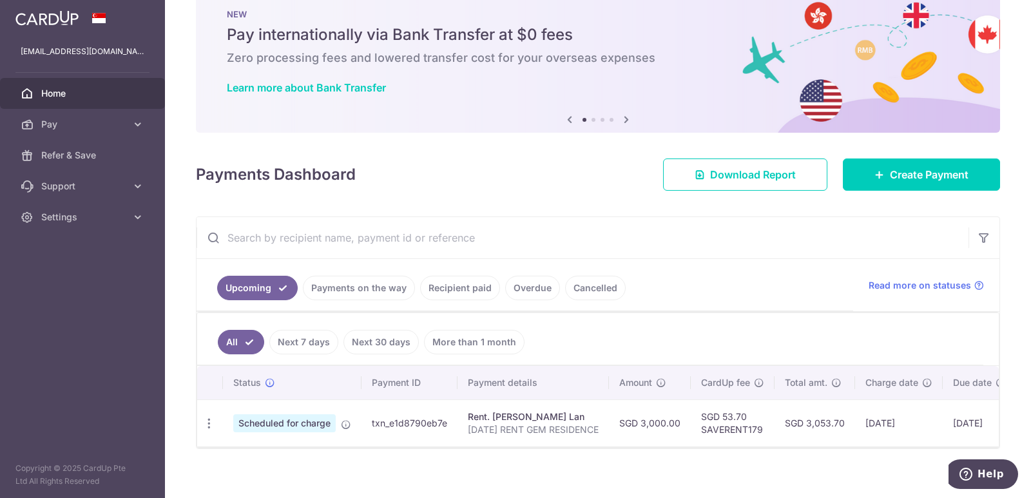
scroll to position [50, 0]
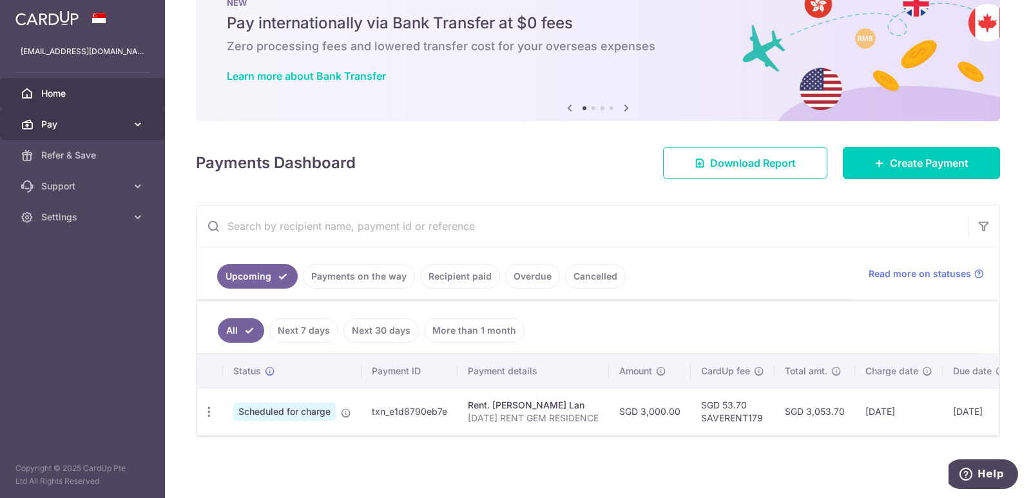
click at [75, 122] on span "Pay" at bounding box center [83, 124] width 85 height 13
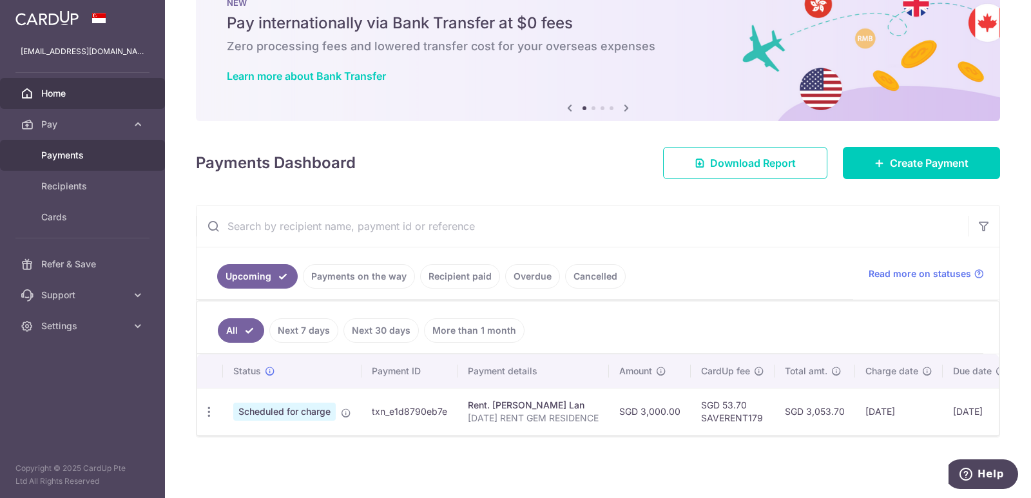
click at [78, 155] on span "Payments" at bounding box center [83, 155] width 85 height 13
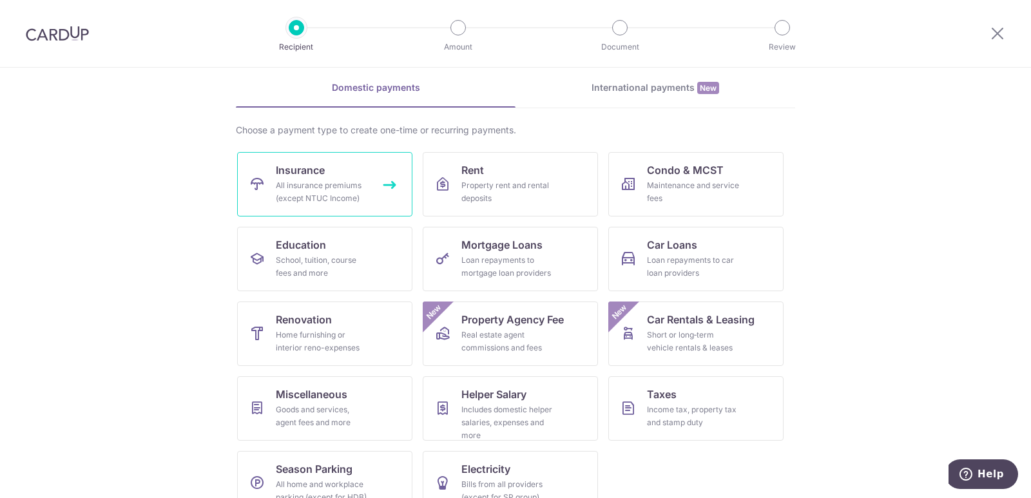
scroll to position [79, 0]
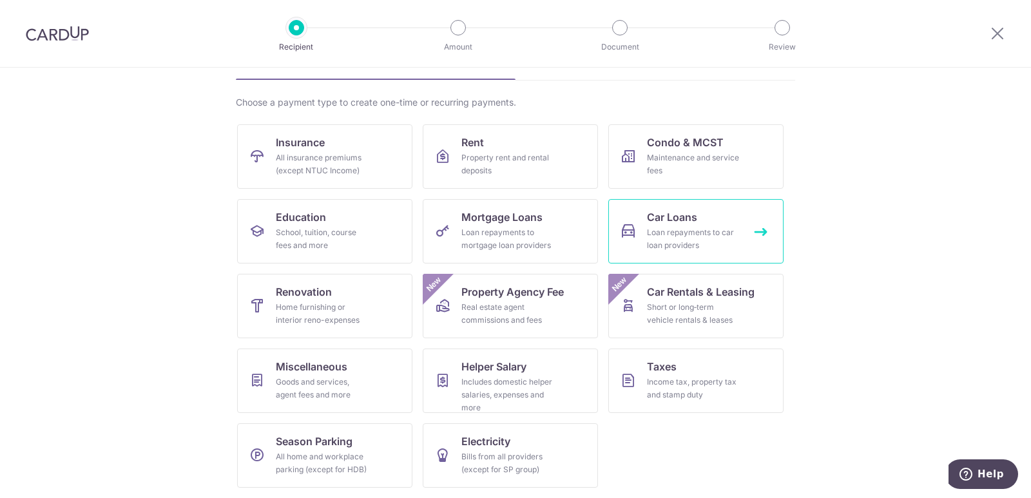
click at [700, 226] on link "Car Loans Loan repayments to car loan providers" at bounding box center [696, 231] width 175 height 64
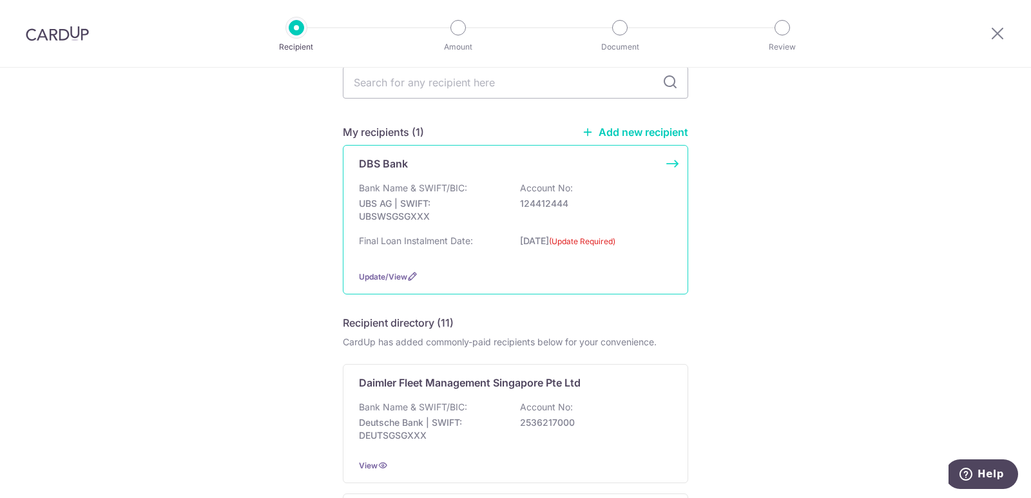
scroll to position [108, 0]
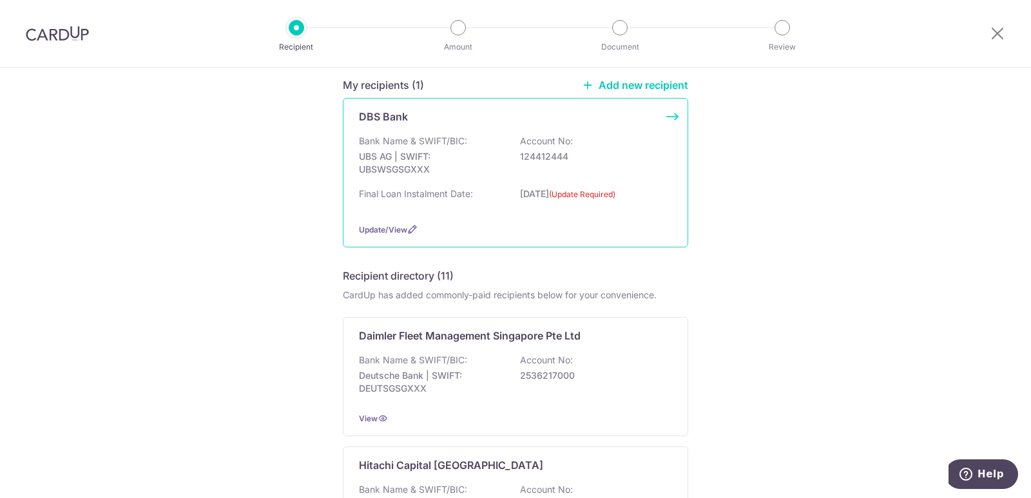
click at [483, 140] on div "Bank Name & SWIFT/BIC: UBS AG | SWIFT: UBSWSGSGXXX Account No: 124412444" at bounding box center [515, 159] width 313 height 48
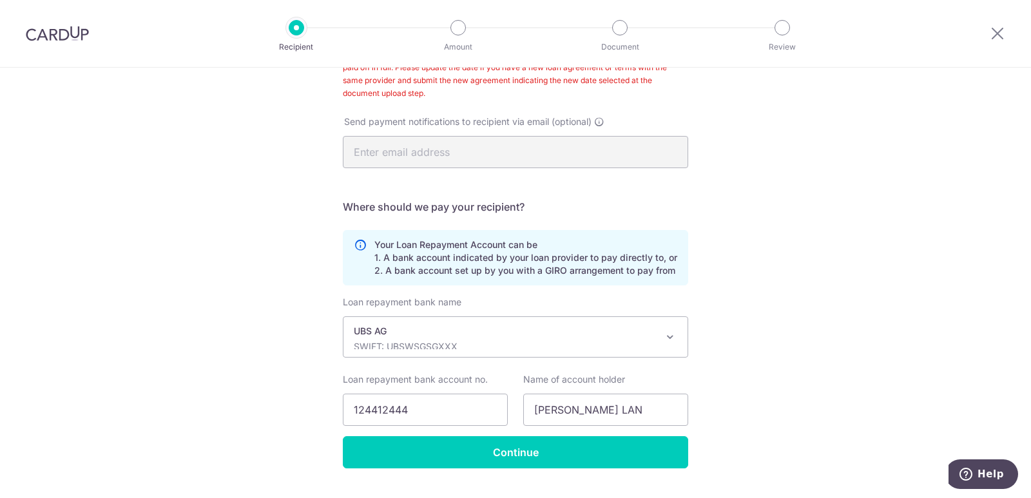
scroll to position [316, 0]
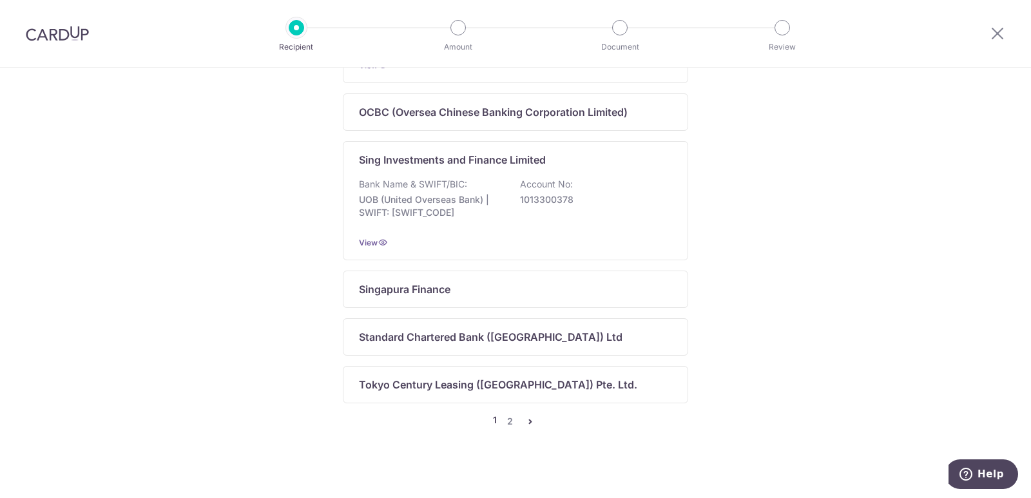
scroll to position [904, 0]
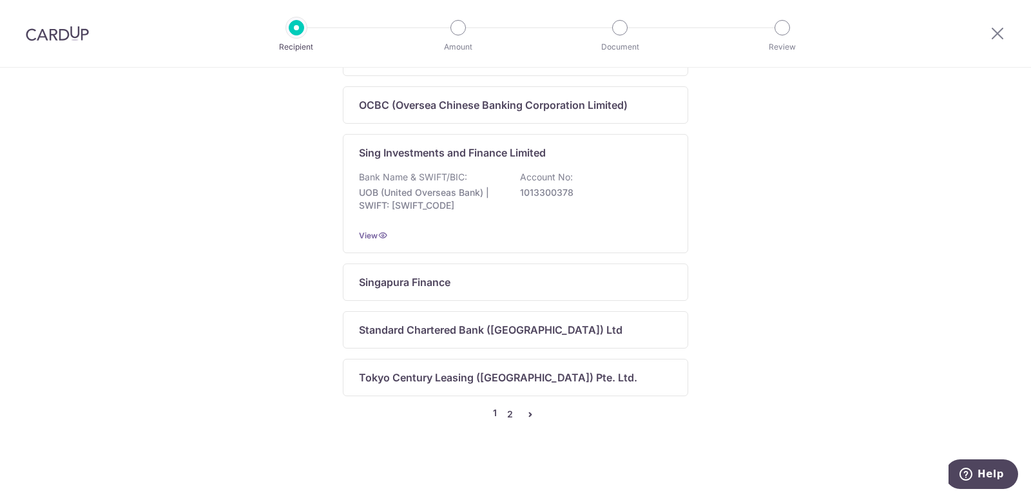
click at [508, 416] on link "2" at bounding box center [509, 414] width 15 height 15
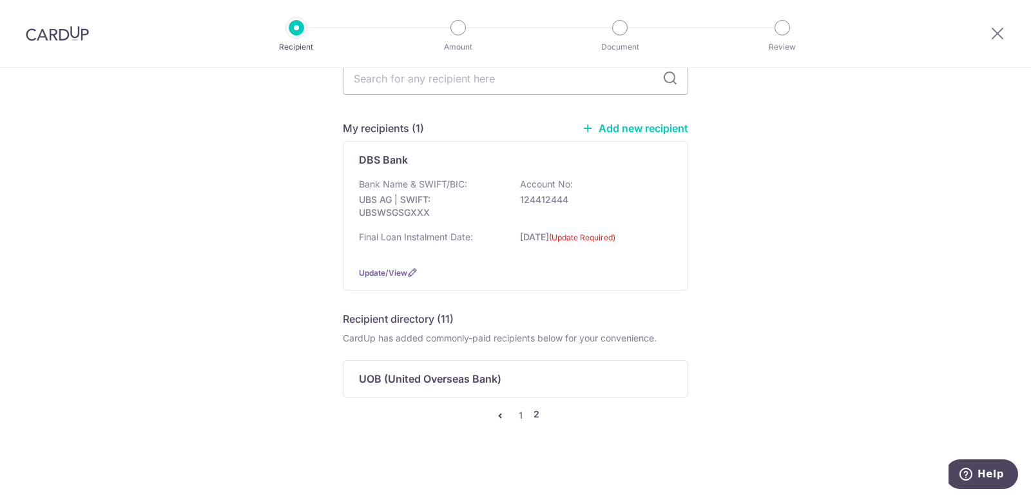
scroll to position [66, 0]
click at [514, 411] on link "1" at bounding box center [520, 414] width 15 height 15
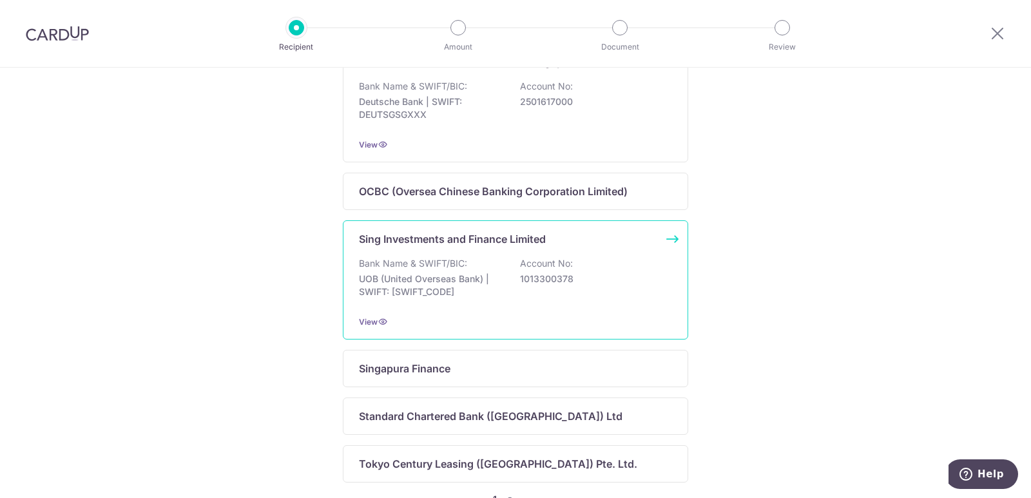
scroll to position [904, 0]
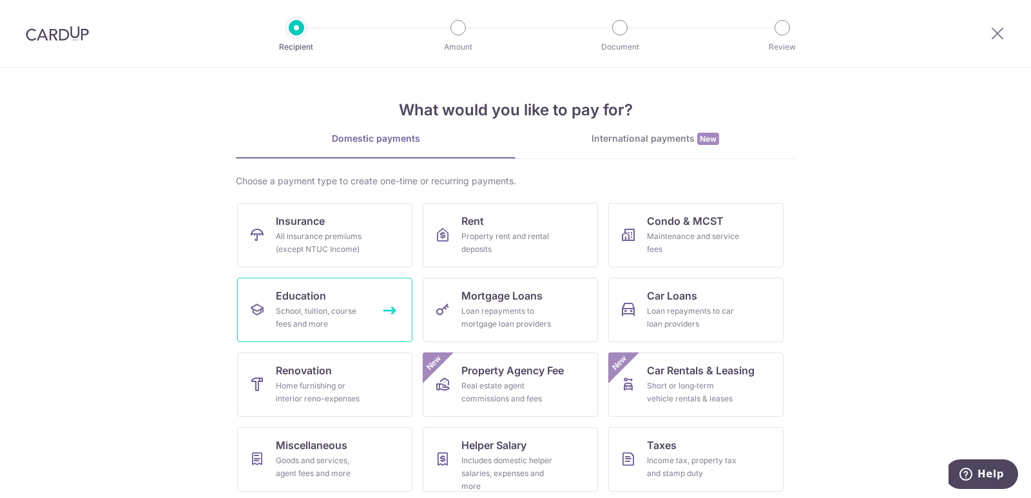
click at [346, 309] on div "School, tuition, course fees and more" at bounding box center [322, 318] width 93 height 26
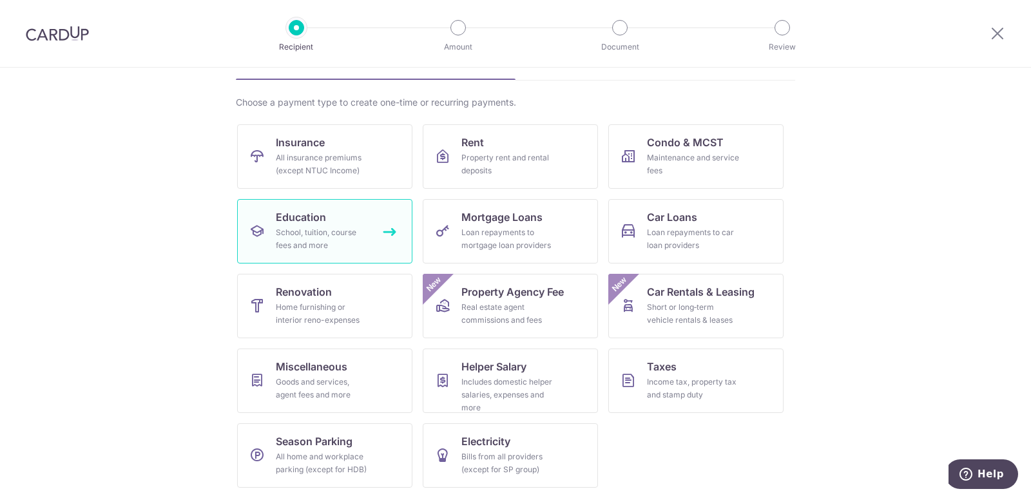
click at [302, 228] on div "School, tuition, course fees and more" at bounding box center [322, 239] width 93 height 26
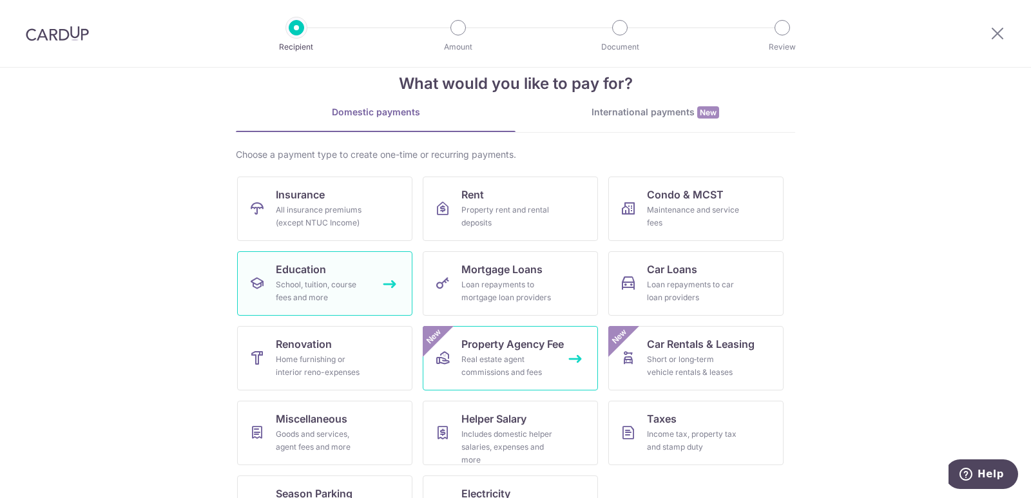
scroll to position [0, 0]
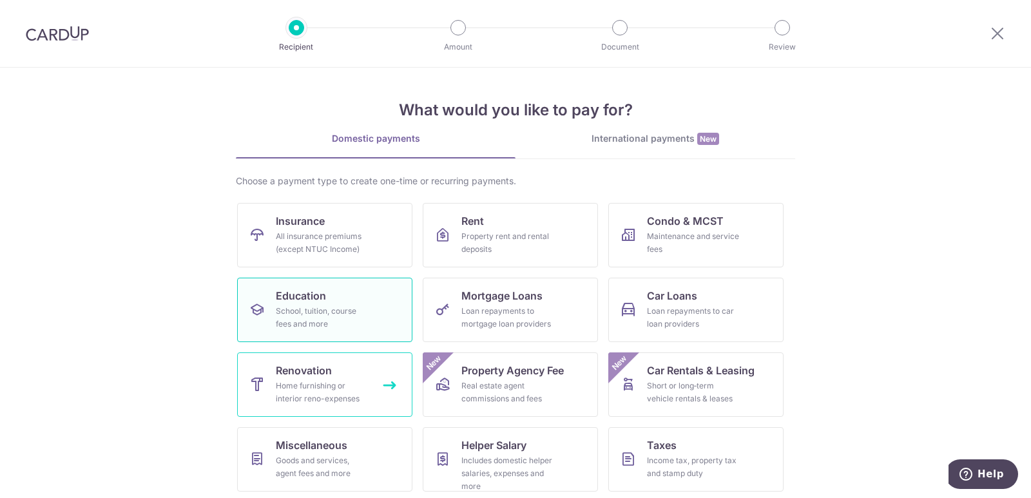
click at [357, 400] on div "Home furnishing or interior reno-expenses" at bounding box center [322, 393] width 93 height 26
click at [369, 382] on link "Renovation Home furnishing or interior reno-expenses" at bounding box center [324, 385] width 175 height 64
click at [286, 369] on span "Renovation" at bounding box center [304, 370] width 56 height 15
click at [995, 30] on icon at bounding box center [997, 33] width 15 height 16
click at [36, 37] on img at bounding box center [57, 33] width 63 height 15
